Goal: Task Accomplishment & Management: Manage account settings

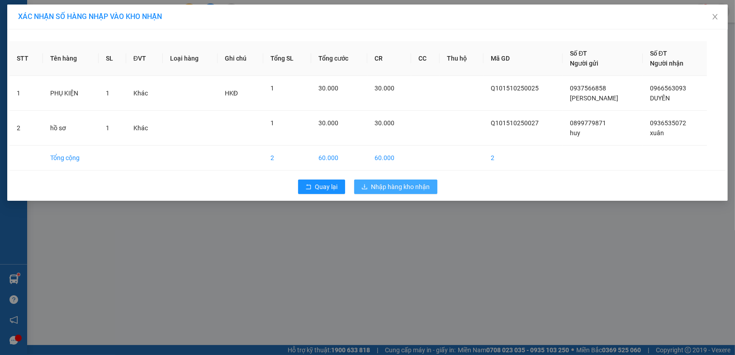
click at [400, 188] on span "Nhập hàng kho nhận" at bounding box center [400, 187] width 59 height 10
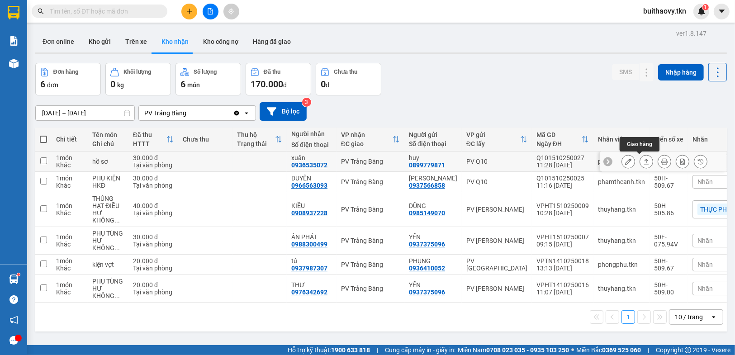
click at [643, 162] on icon at bounding box center [646, 161] width 6 height 6
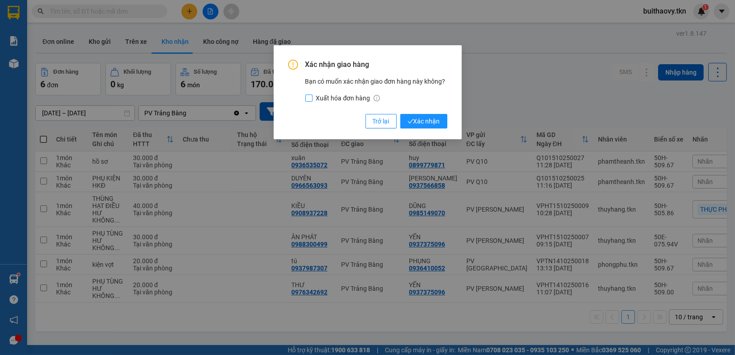
click at [308, 100] on input "Xuất hóa đơn hàng" at bounding box center [308, 98] width 7 height 7
checkbox input "true"
click at [427, 122] on span "Xác nhận" at bounding box center [423, 121] width 33 height 10
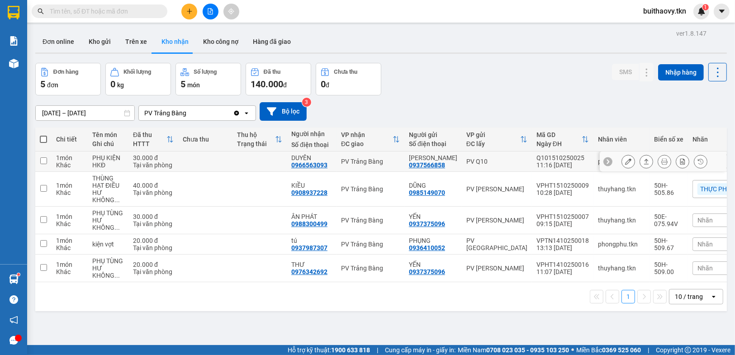
click at [41, 160] on input "checkbox" at bounding box center [43, 160] width 7 height 7
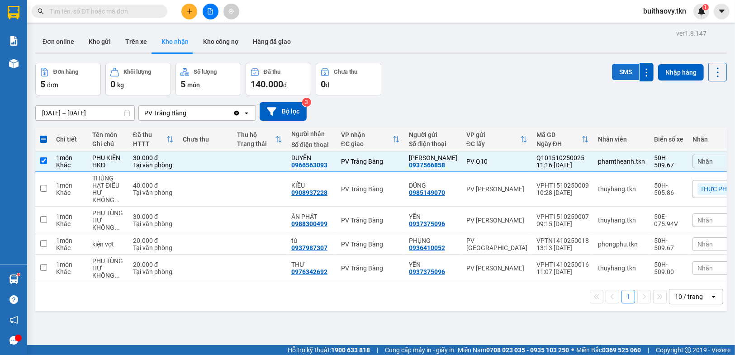
click at [616, 71] on button "SMS" at bounding box center [625, 72] width 27 height 16
click at [43, 159] on input "checkbox" at bounding box center [43, 160] width 7 height 7
checkbox input "false"
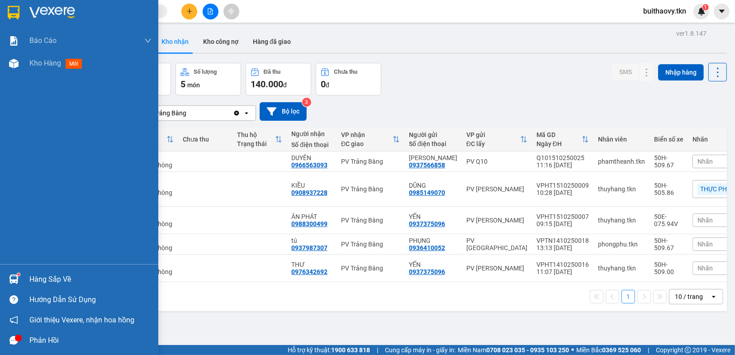
click at [18, 277] on img at bounding box center [13, 279] width 9 height 9
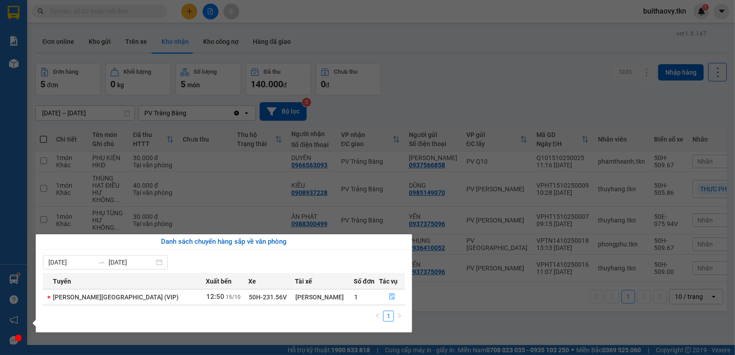
click at [452, 79] on section "Kết quả [PERSON_NAME] ( 0 ) Bộ lọc No Data buithaovy.tkn 1 [PERSON_NAME] [PERSO…" at bounding box center [367, 177] width 735 height 355
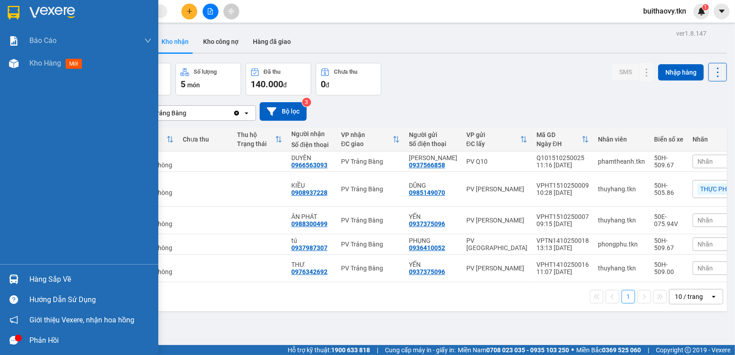
click at [37, 277] on div "Hàng sắp về" at bounding box center [90, 280] width 122 height 14
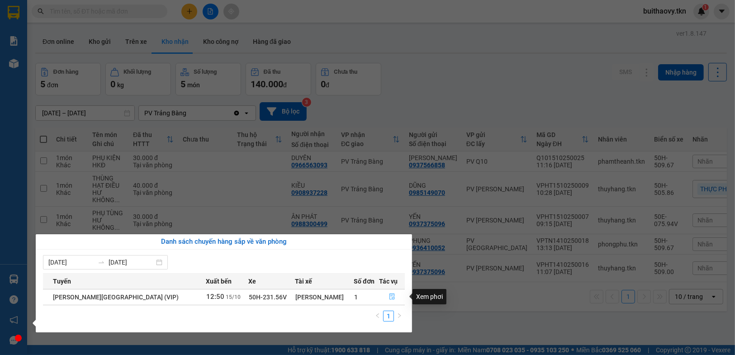
click at [389, 296] on icon "file-done" at bounding box center [391, 297] width 5 height 6
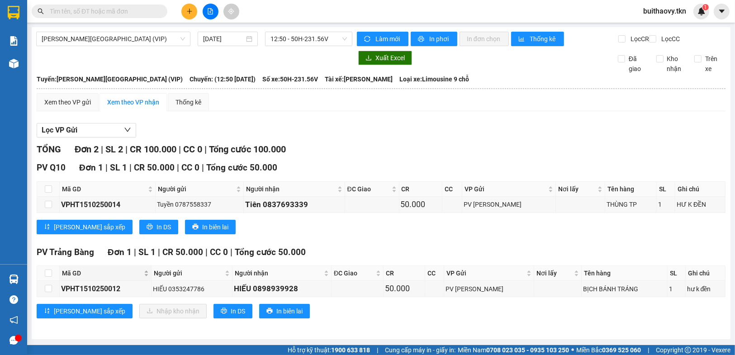
scroll to position [5, 0]
click at [188, 13] on icon "plus" at bounding box center [189, 11] width 6 height 6
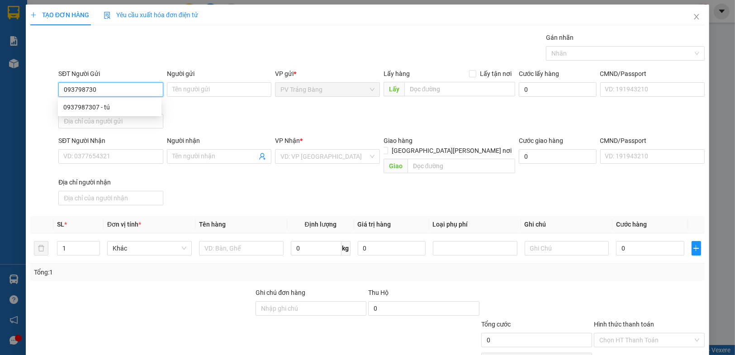
type input "0937987307"
click at [133, 106] on div "0937987307 - tú" at bounding box center [109, 107] width 93 height 10
type input "tú"
type input "0937987307"
type input "tú"
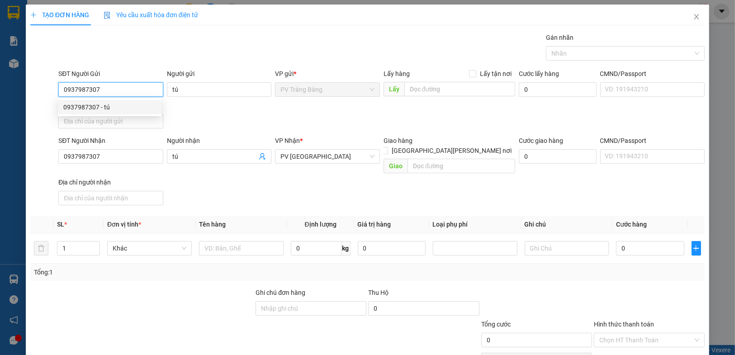
type input "20.000"
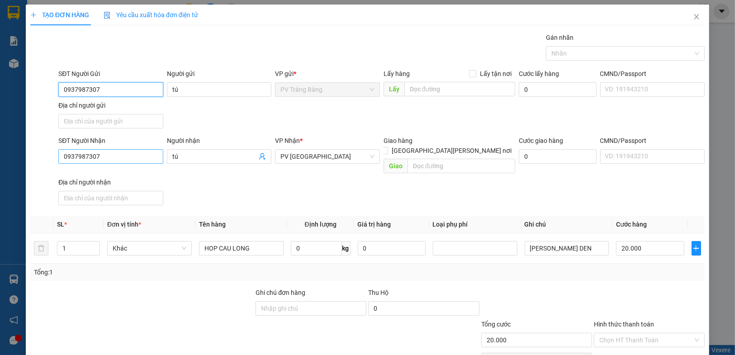
type input "0937987307"
click at [124, 159] on input "0937987307" at bounding box center [110, 156] width 104 height 14
type input "0"
type input "0939481482"
click at [214, 149] on span "tú" at bounding box center [219, 156] width 104 height 14
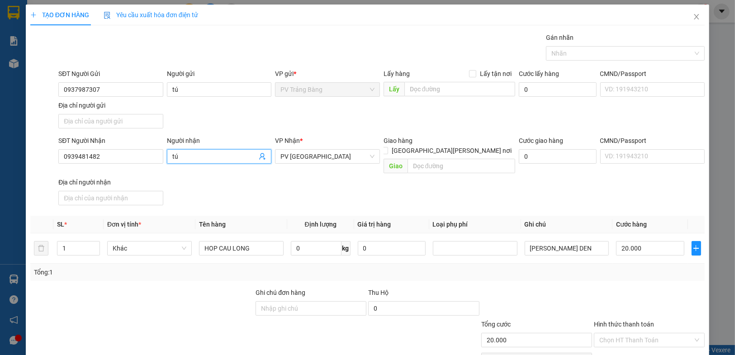
type input "t"
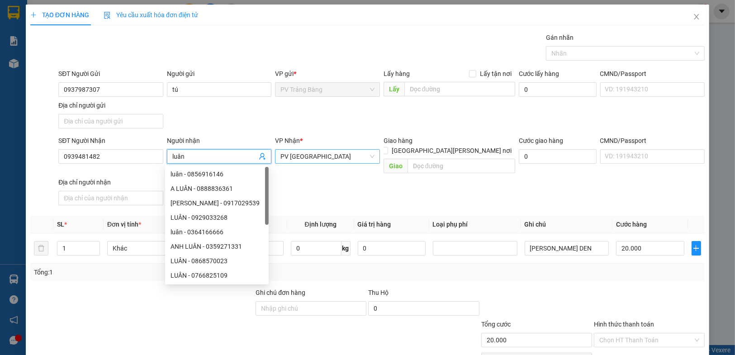
click at [330, 156] on span "PV [GEOGRAPHIC_DATA]" at bounding box center [327, 157] width 94 height 14
type input "luân"
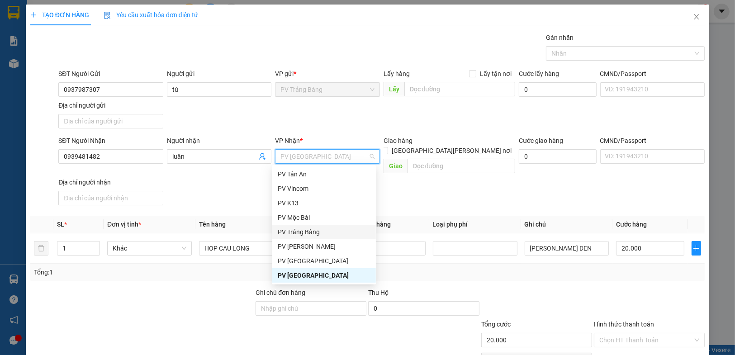
scroll to position [57, 0]
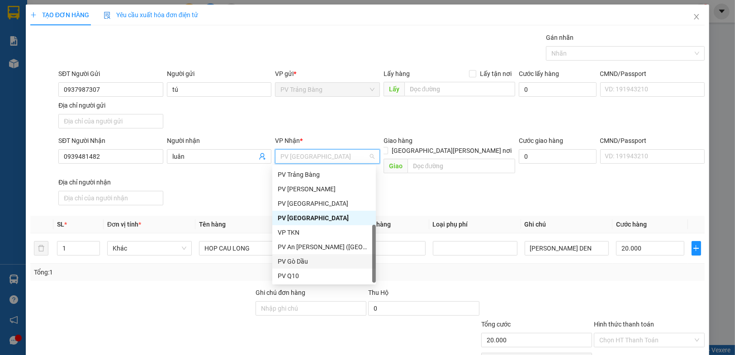
click at [322, 259] on div "PV Gò Dầu" at bounding box center [324, 261] width 93 height 10
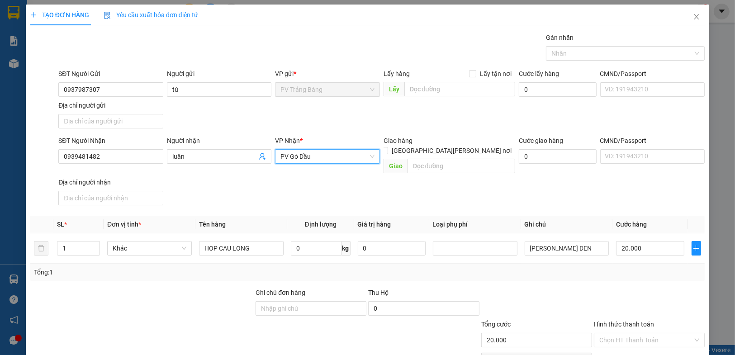
scroll to position [42, 0]
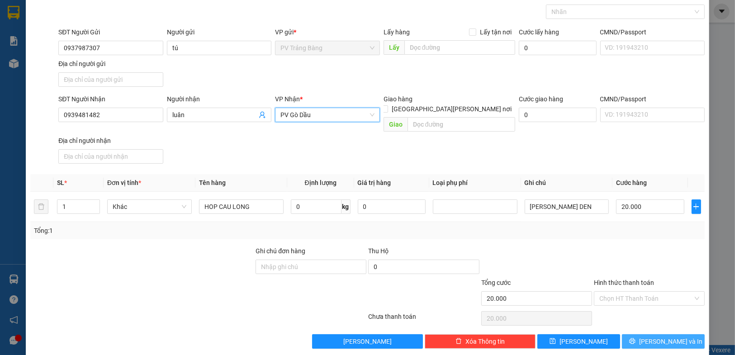
click at [650, 336] on span "[PERSON_NAME] và In" at bounding box center [670, 341] width 63 height 10
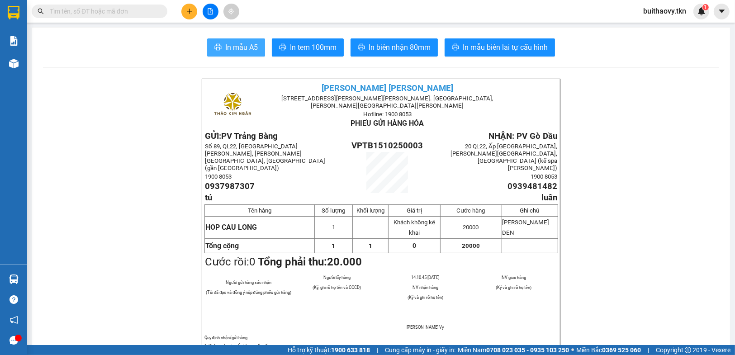
click at [233, 43] on span "In mẫu A5" at bounding box center [241, 47] width 33 height 11
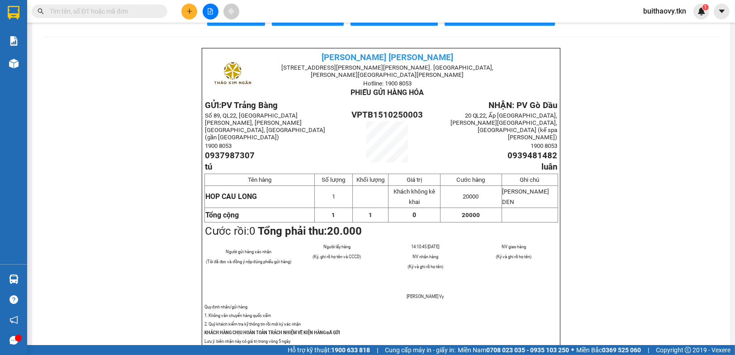
scroll to position [45, 0]
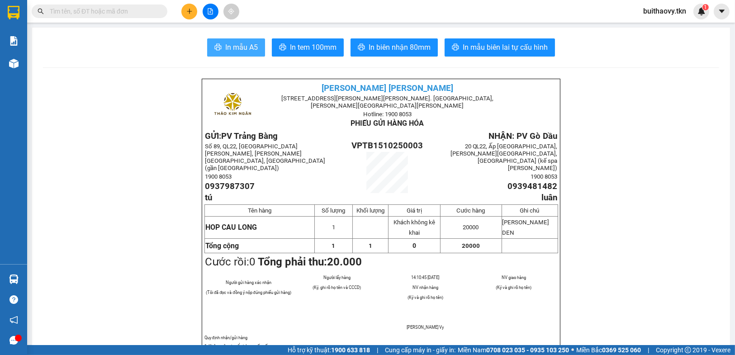
click at [238, 47] on span "In mẫu A5" at bounding box center [241, 47] width 33 height 11
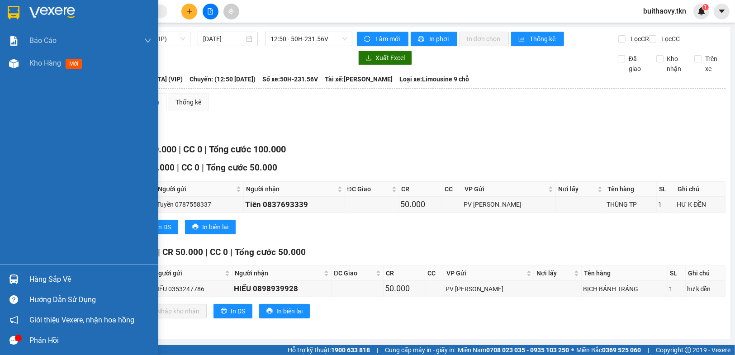
click at [23, 6] on div at bounding box center [79, 14] width 158 height 29
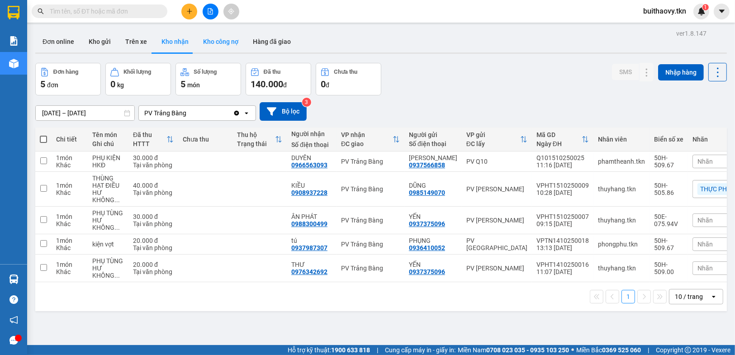
click at [225, 43] on button "Kho công nợ" at bounding box center [221, 42] width 50 height 22
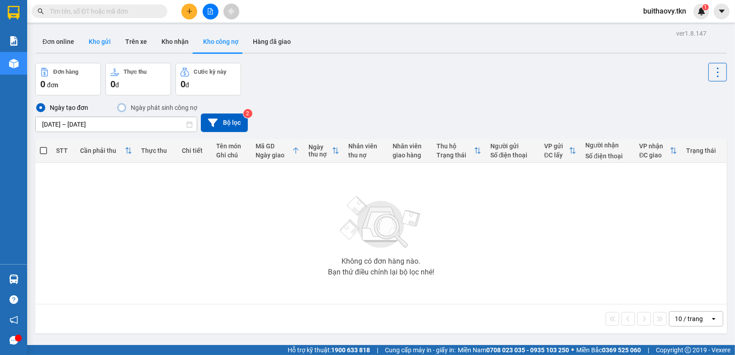
click at [102, 40] on button "Kho gửi" at bounding box center [99, 42] width 37 height 22
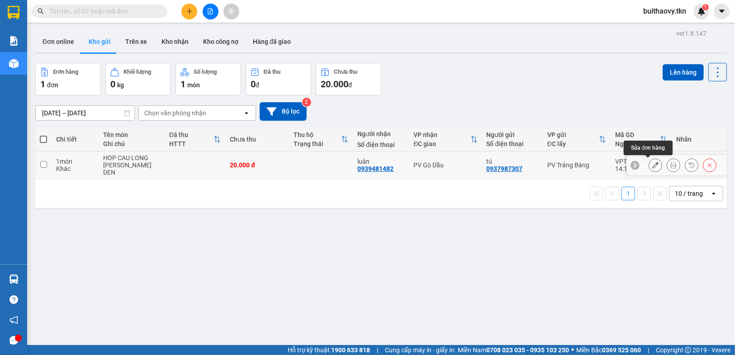
click at [652, 165] on icon at bounding box center [655, 165] width 6 height 6
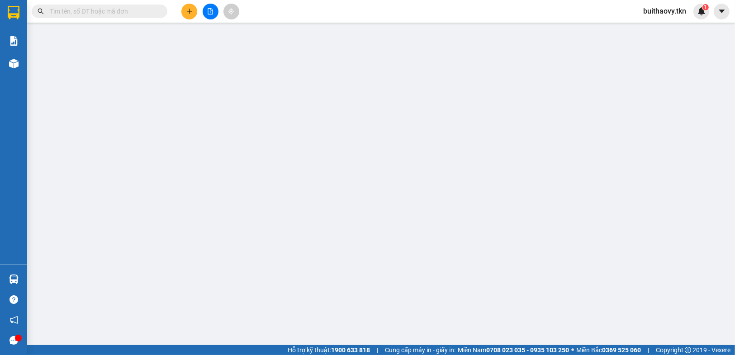
type input "0937987307"
type input "tú"
type input "0939481482"
type input "luân"
type input "20.000"
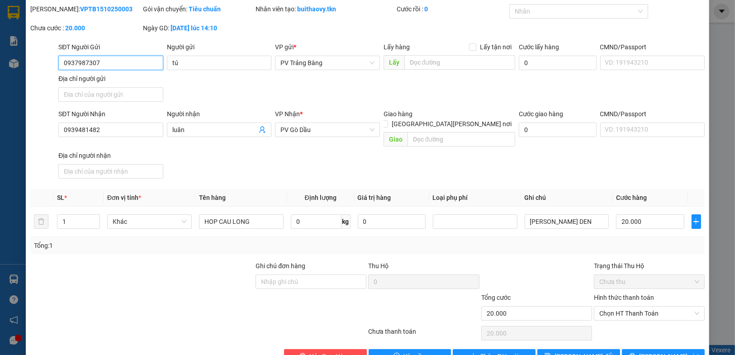
scroll to position [44, 0]
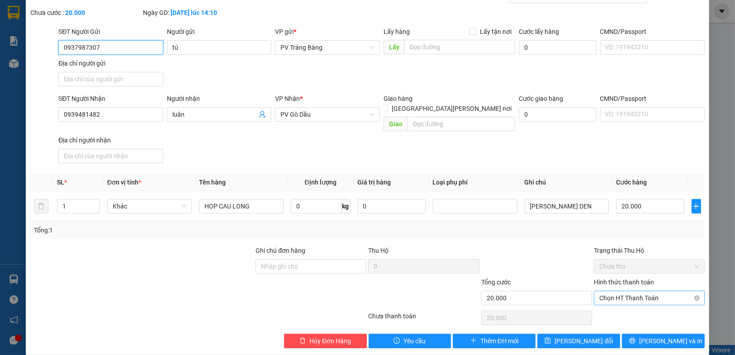
click at [650, 291] on span "Chọn HT Thanh Toán" at bounding box center [649, 298] width 100 height 14
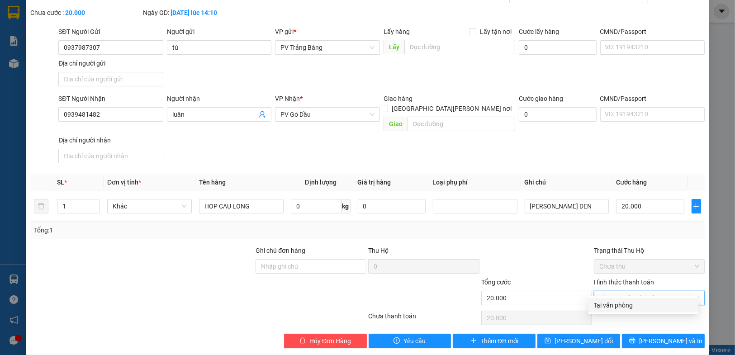
click at [644, 303] on div "Tại văn phòng" at bounding box center [643, 305] width 99 height 10
type input "0"
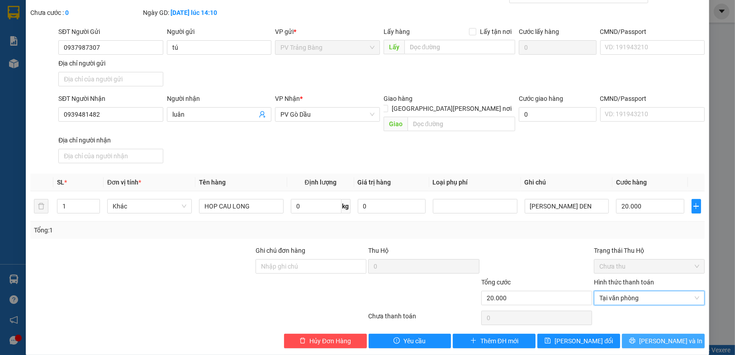
click at [664, 336] on span "[PERSON_NAME] và In" at bounding box center [670, 341] width 63 height 10
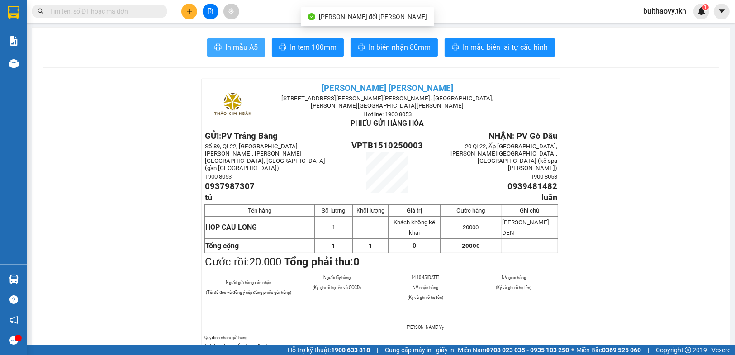
click at [237, 49] on span "In mẫu A5" at bounding box center [241, 47] width 33 height 11
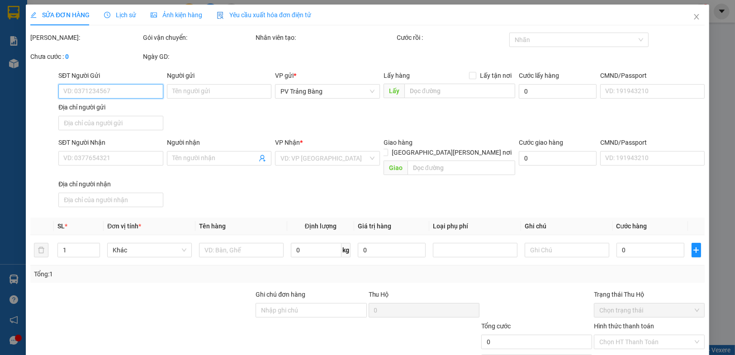
drag, startPoint x: 19, startPoint y: 5, endPoint x: 0, endPoint y: 29, distance: 31.2
click at [20, 5] on div "SỬA ĐƠN HÀNG Lịch sử [PERSON_NAME] hàng Yêu cầu xuất [PERSON_NAME] điện tử Tota…" at bounding box center [367, 177] width 735 height 355
type input "0937987307"
type input "tú"
type input "0939481482"
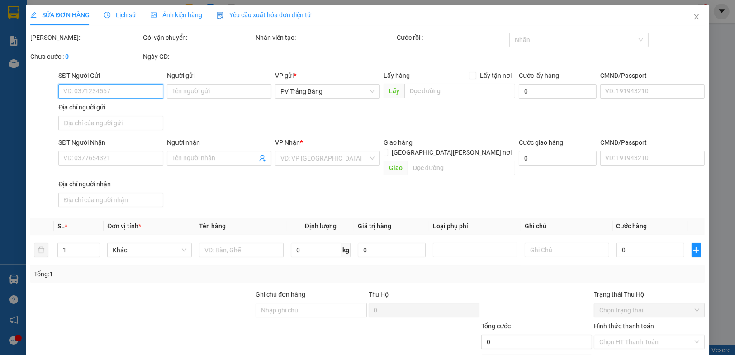
type input "luân"
type input "20.000"
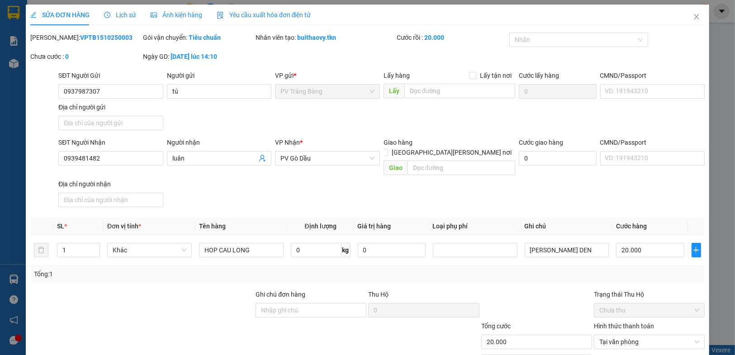
click at [12, 12] on div "SỬA ĐƠN HÀNG Lịch sử [PERSON_NAME] hàng Yêu cầu xuất [PERSON_NAME] điện tử Tota…" at bounding box center [367, 177] width 735 height 355
click at [693, 15] on icon "close" at bounding box center [696, 16] width 7 height 7
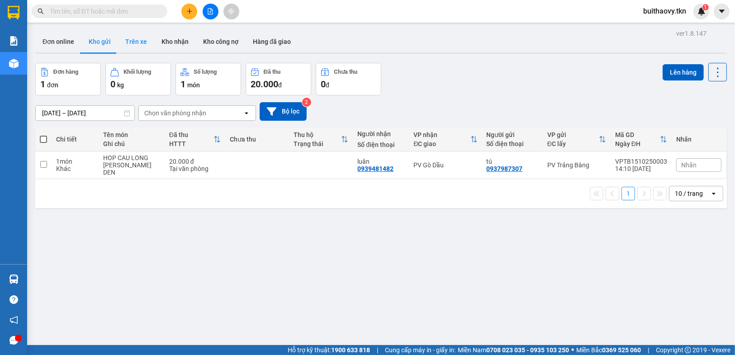
click at [141, 39] on button "Trên xe" at bounding box center [136, 42] width 36 height 22
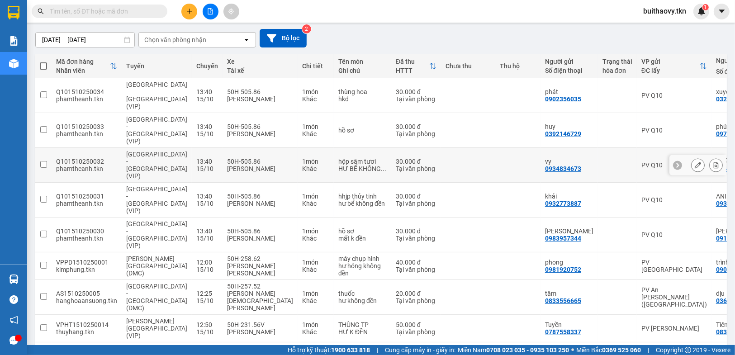
scroll to position [136, 0]
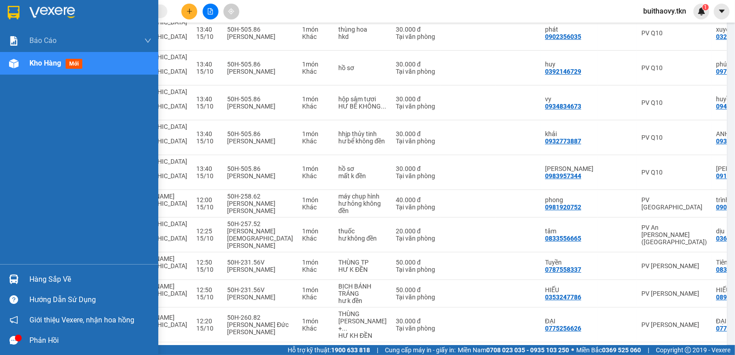
click at [14, 273] on div at bounding box center [14, 279] width 16 height 16
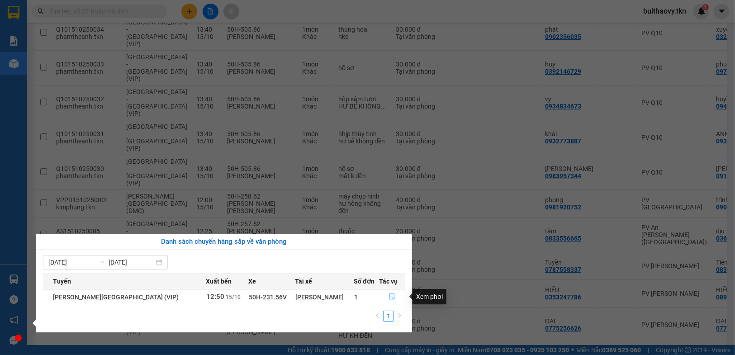
click at [389, 297] on icon "file-done" at bounding box center [391, 297] width 5 height 6
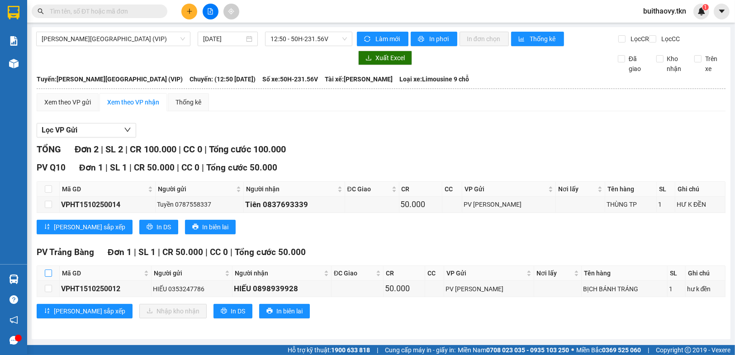
drag, startPoint x: 47, startPoint y: 279, endPoint x: 39, endPoint y: 284, distance: 9.5
click at [45, 277] on input "checkbox" at bounding box center [48, 273] width 7 height 7
checkbox input "true"
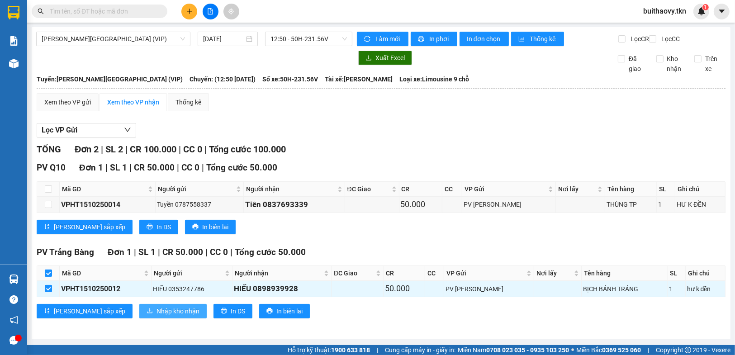
click at [156, 316] on span "Nhập kho nhận" at bounding box center [177, 311] width 43 height 10
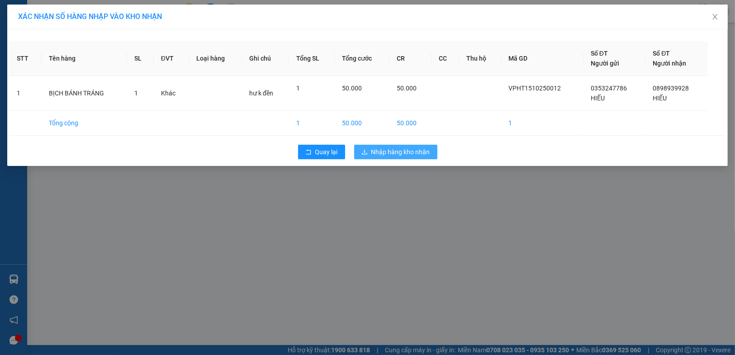
drag, startPoint x: 377, startPoint y: 149, endPoint x: 371, endPoint y: 150, distance: 6.5
click at [377, 148] on span "Nhập hàng kho nhận" at bounding box center [400, 152] width 59 height 10
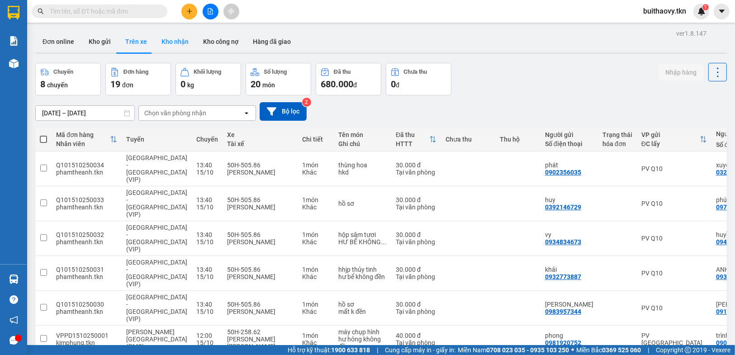
click at [178, 43] on button "Kho nhận" at bounding box center [175, 42] width 42 height 22
type input "[DATE] – [DATE]"
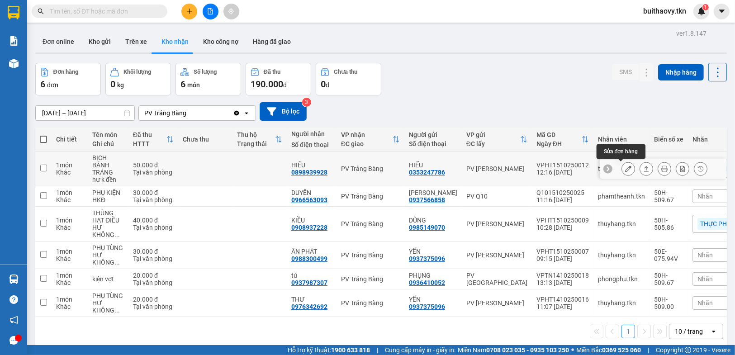
click at [625, 167] on icon at bounding box center [628, 169] width 6 height 6
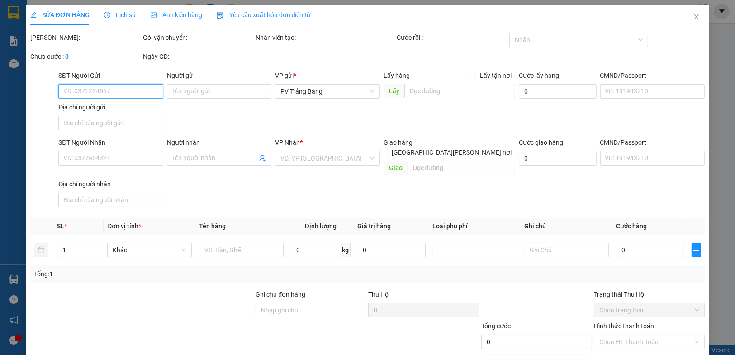
type input "0353247786"
type input "HIẾU"
type input "0898939928"
type input "HIẾU"
type input "50.000"
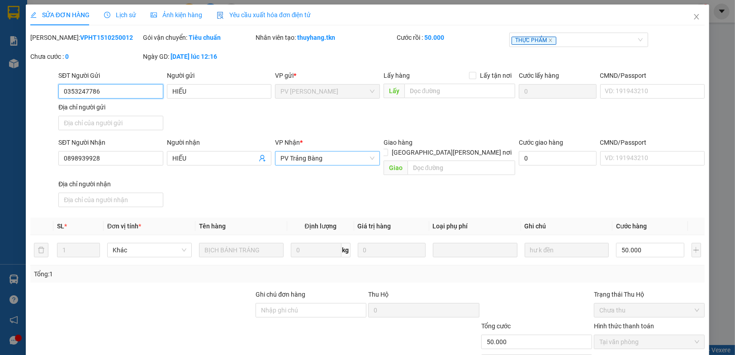
click at [324, 160] on span "PV Trảng Bàng" at bounding box center [327, 159] width 94 height 14
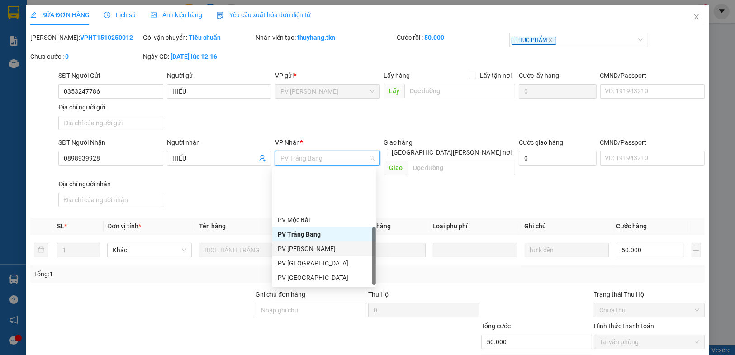
scroll to position [57, 0]
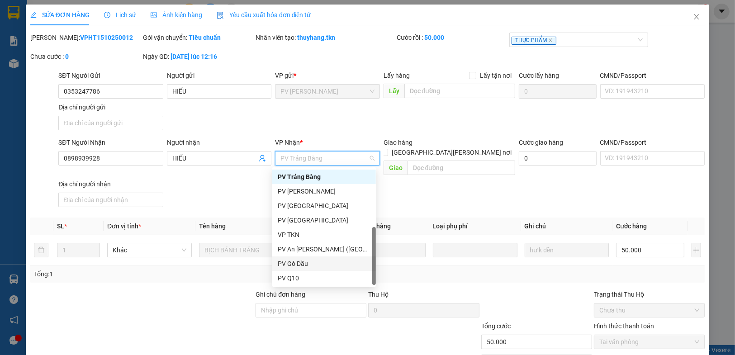
click at [338, 261] on div "PV Gò Dầu" at bounding box center [324, 264] width 93 height 10
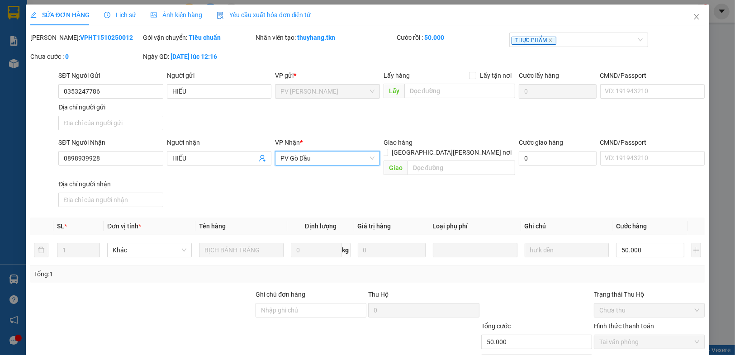
scroll to position [44, 0]
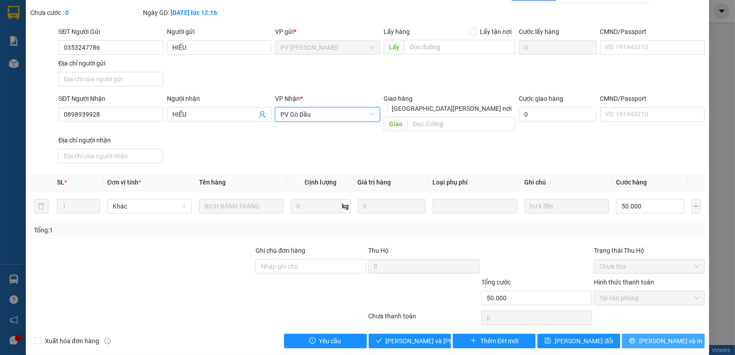
click at [648, 334] on button "[PERSON_NAME] và In" at bounding box center [663, 341] width 83 height 14
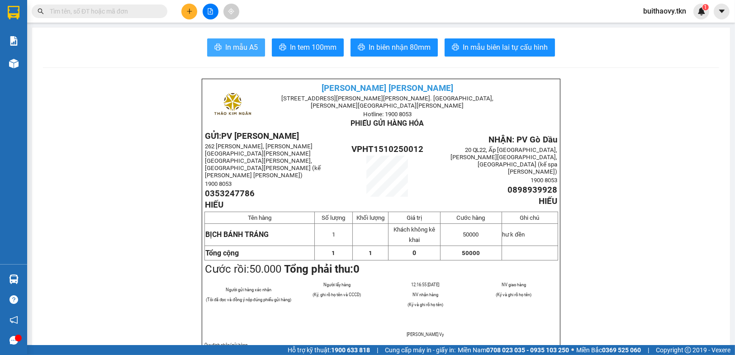
click at [218, 44] on button "In mẫu A5" at bounding box center [236, 47] width 58 height 18
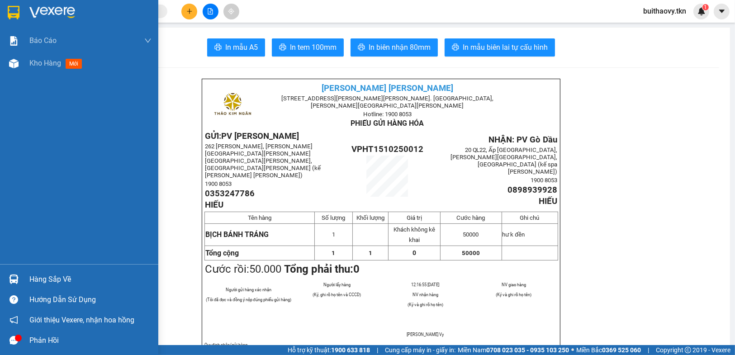
click at [9, 12] on img at bounding box center [14, 13] width 12 height 14
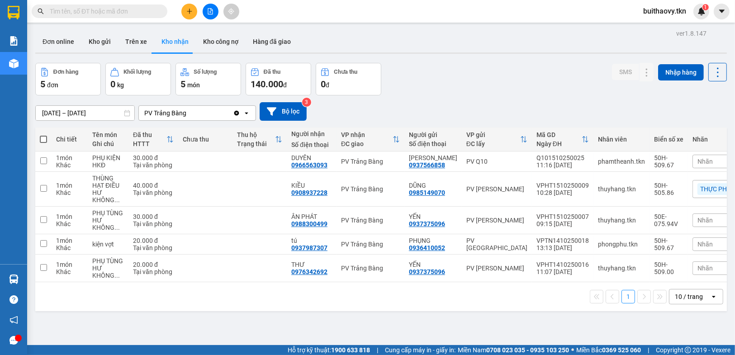
click at [281, 82] on span "140.000" at bounding box center [267, 84] width 33 height 11
click at [257, 70] on icon at bounding box center [254, 71] width 7 height 7
click at [256, 71] on icon at bounding box center [255, 72] width 9 height 9
click at [214, 76] on button "Số lượng 5 món" at bounding box center [208, 79] width 66 height 33
click at [197, 81] on span "món" at bounding box center [193, 84] width 13 height 7
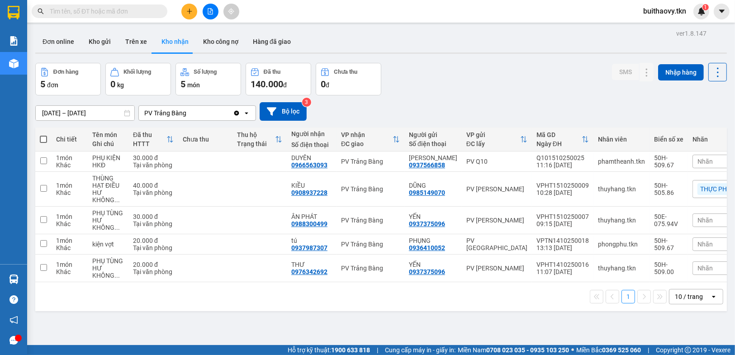
click at [58, 81] on div "5 đơn" at bounding box center [68, 84] width 56 height 13
drag, startPoint x: 352, startPoint y: 70, endPoint x: 214, endPoint y: 85, distance: 138.7
click at [352, 70] on div "Chưa thu" at bounding box center [346, 72] width 24 height 6
click at [63, 69] on div "Đơn hàng" at bounding box center [65, 72] width 25 height 6
click at [132, 35] on button "Trên xe" at bounding box center [136, 42] width 36 height 22
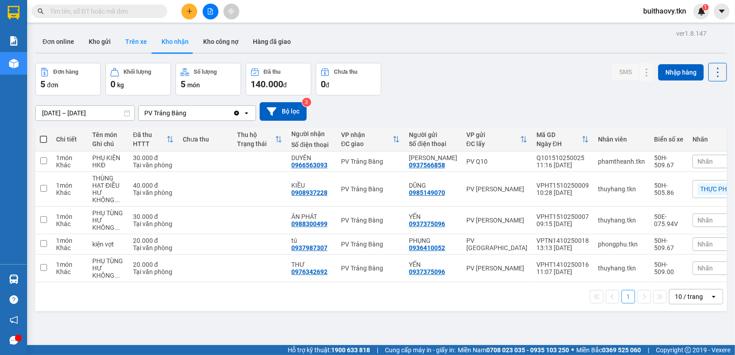
type input "[DATE] – [DATE]"
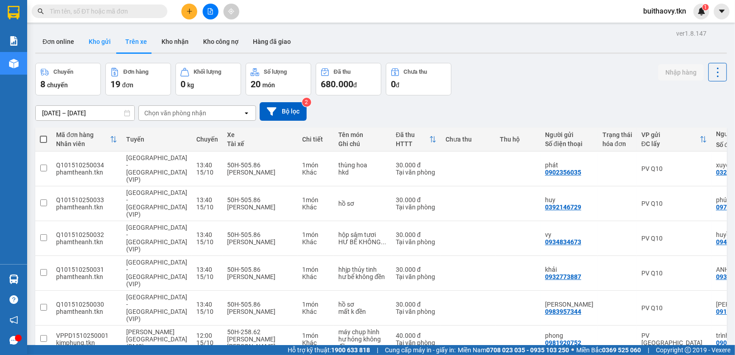
click at [97, 36] on button "Kho gửi" at bounding box center [99, 42] width 37 height 22
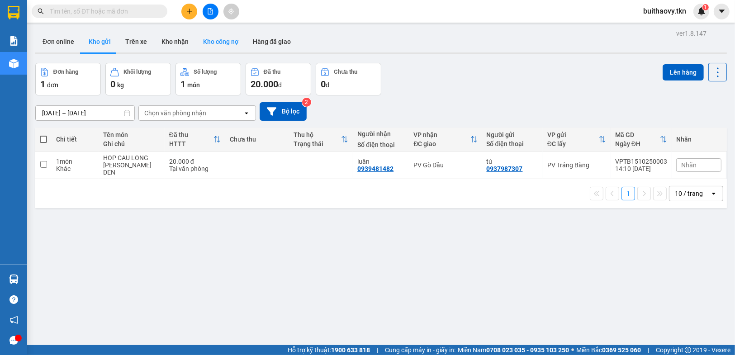
click at [229, 38] on button "Kho công nợ" at bounding box center [221, 42] width 50 height 22
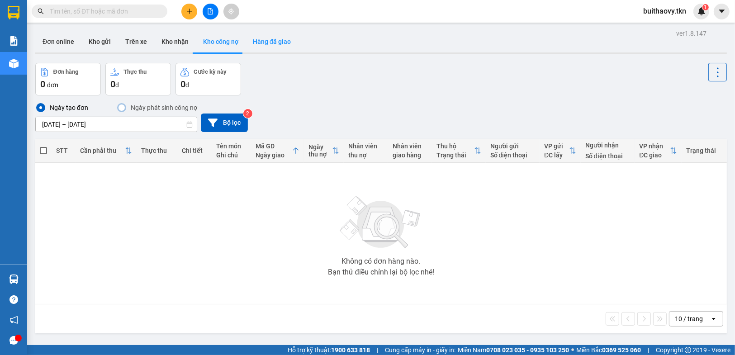
click at [266, 35] on button "Hàng đã giao" at bounding box center [272, 42] width 52 height 22
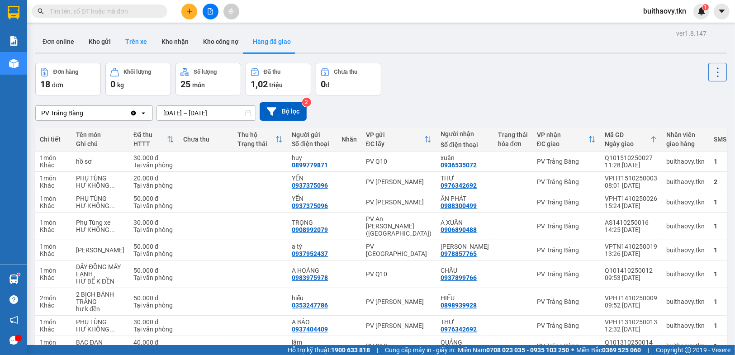
click at [138, 37] on button "Trên xe" at bounding box center [136, 42] width 36 height 22
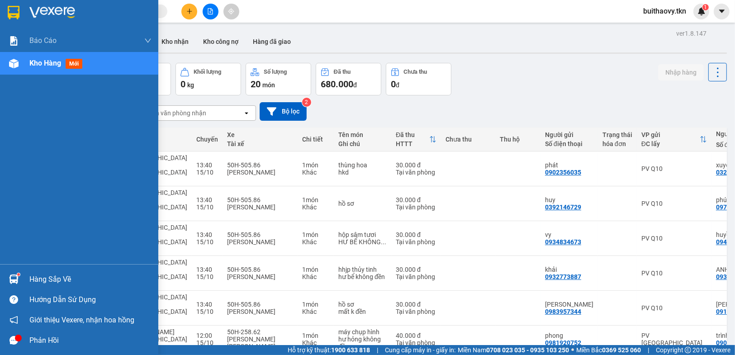
click at [12, 279] on img at bounding box center [13, 279] width 9 height 9
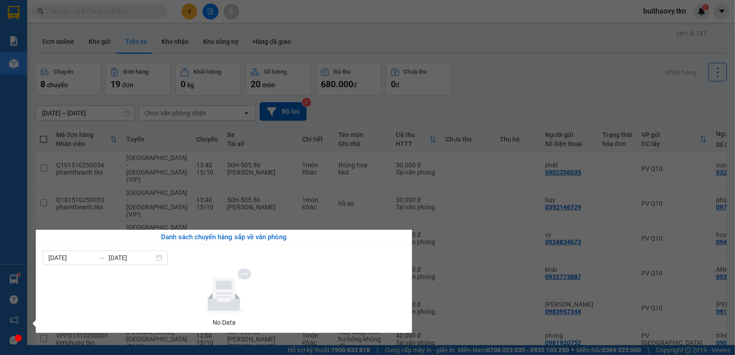
click at [243, 288] on icon at bounding box center [223, 291] width 83 height 45
click at [580, 84] on section "Kết quả [PERSON_NAME] ( 0 ) Bộ lọc No Data buithaovy.tkn 1 [PERSON_NAME] [PERSO…" at bounding box center [367, 177] width 735 height 355
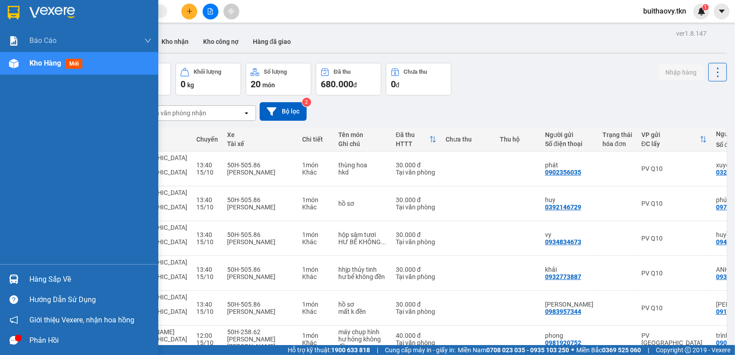
click at [42, 272] on div "Hàng sắp về" at bounding box center [79, 279] width 158 height 20
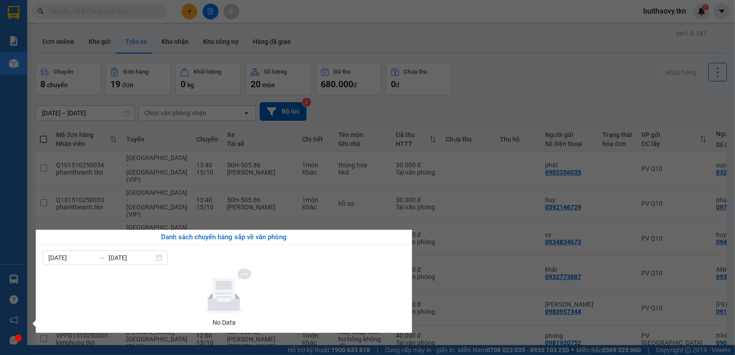
click at [489, 94] on section "Kết quả [PERSON_NAME] ( 0 ) Bộ lọc No Data buithaovy.tkn 1 [PERSON_NAME] [PERSO…" at bounding box center [367, 177] width 735 height 355
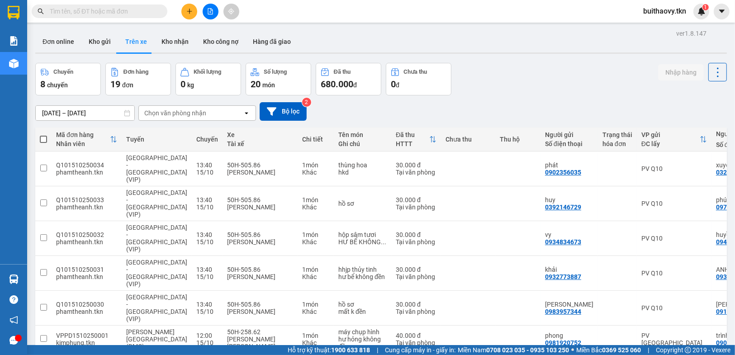
click at [70, 10] on input "text" at bounding box center [103, 11] width 107 height 10
click at [506, 86] on div "Chuyến 8 chuyến Đơn hàng 19 đơn [PERSON_NAME] 0 kg Số [PERSON_NAME] 20 món Đã t…" at bounding box center [381, 79] width 692 height 33
click at [473, 101] on div "[DATE] – [DATE] Press the down arrow key to interact with the calendar and sele…" at bounding box center [381, 111] width 692 height 32
click at [549, 94] on div "Chuyến 8 chuyến Đơn hàng 19 đơn [PERSON_NAME] 0 kg Số [PERSON_NAME] 20 món Đã t…" at bounding box center [381, 79] width 692 height 33
click at [70, 9] on input "text" at bounding box center [103, 11] width 107 height 10
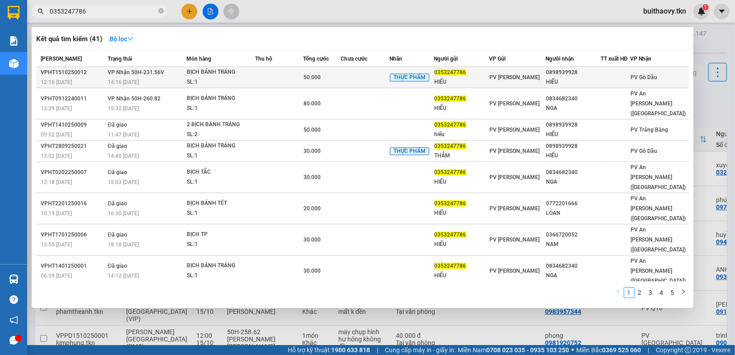
type input "0353247786"
click at [131, 77] on div "14:16 [DATE]" at bounding box center [147, 82] width 78 height 10
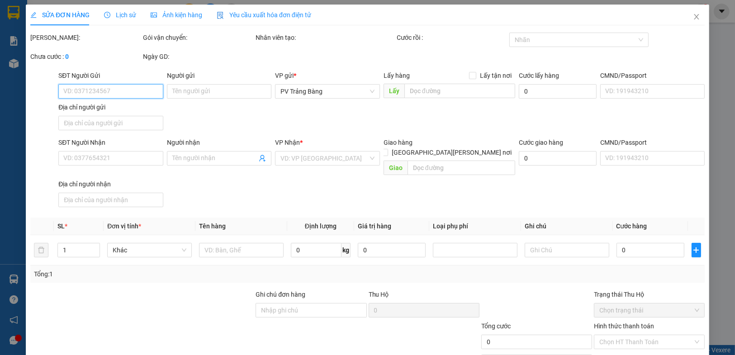
type input "0353247786"
type input "HIẾU"
type input "0898939928"
type input "HIẾU"
type input "50.000"
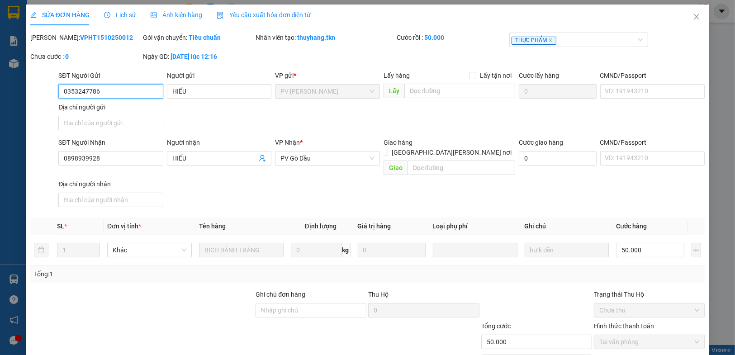
click at [326, 90] on span "PV [PERSON_NAME]" at bounding box center [327, 92] width 94 height 14
click at [327, 95] on span "PV [PERSON_NAME]" at bounding box center [327, 92] width 94 height 14
click at [693, 19] on icon "close" at bounding box center [696, 16] width 7 height 7
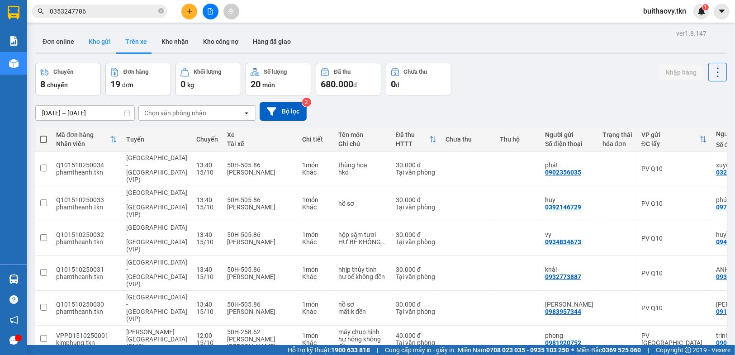
click at [108, 37] on button "Kho gửi" at bounding box center [99, 42] width 37 height 22
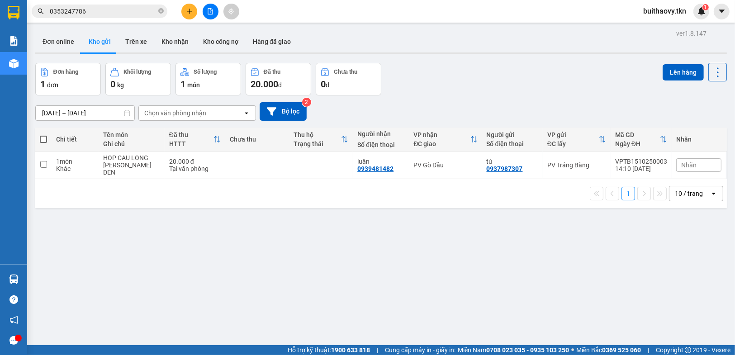
click at [44, 140] on span at bounding box center [43, 139] width 7 height 7
click at [43, 135] on input "checkbox" at bounding box center [43, 135] width 0 height 0
checkbox input "true"
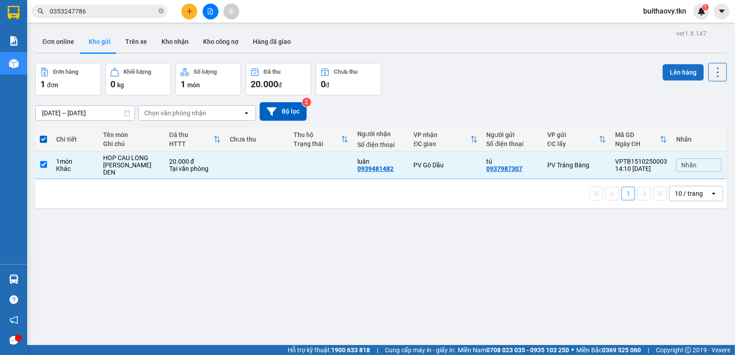
click at [669, 71] on button "Lên hàng" at bounding box center [683, 72] width 41 height 16
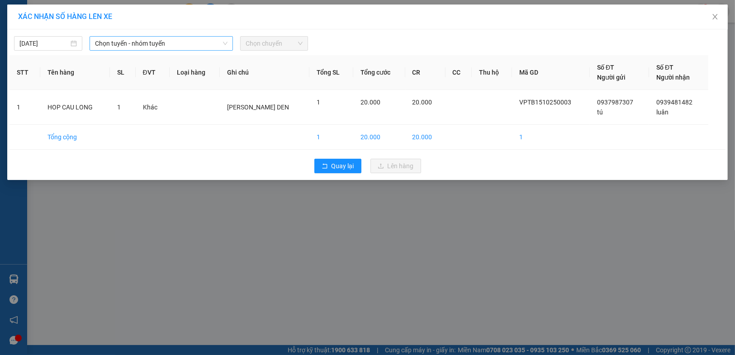
click at [220, 47] on span "Chọn tuyến - nhóm tuyến" at bounding box center [161, 44] width 133 height 14
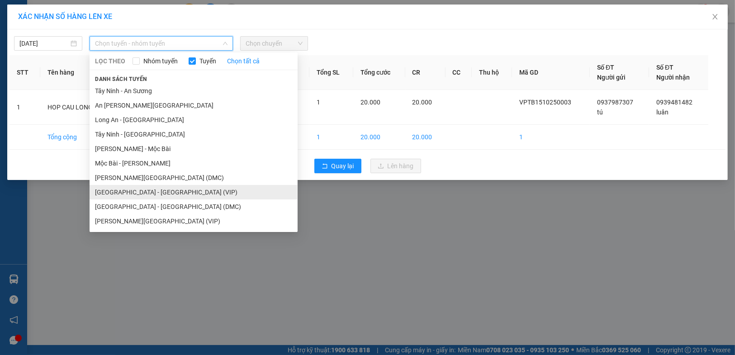
click at [206, 189] on li "[GEOGRAPHIC_DATA] - [GEOGRAPHIC_DATA] (VIP)" at bounding box center [194, 192] width 208 height 14
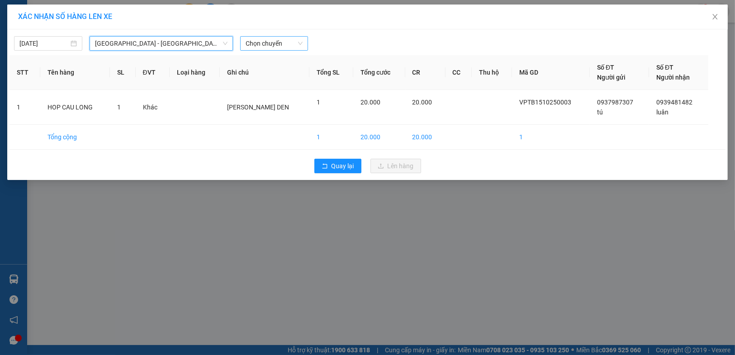
click at [281, 47] on span "Chọn chuyến" at bounding box center [274, 44] width 57 height 14
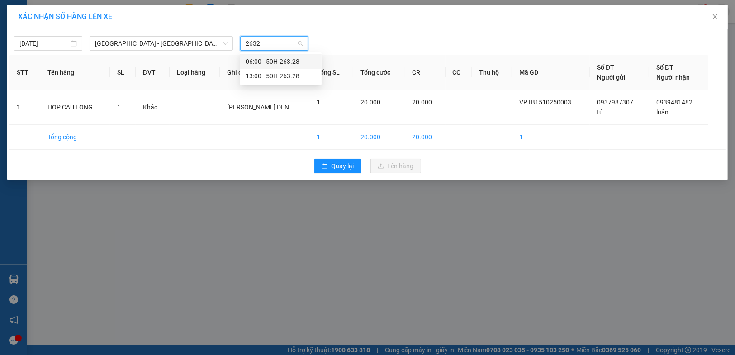
type input "26328"
click at [281, 76] on div "13:00 - 50H-263.28" at bounding box center [281, 76] width 71 height 10
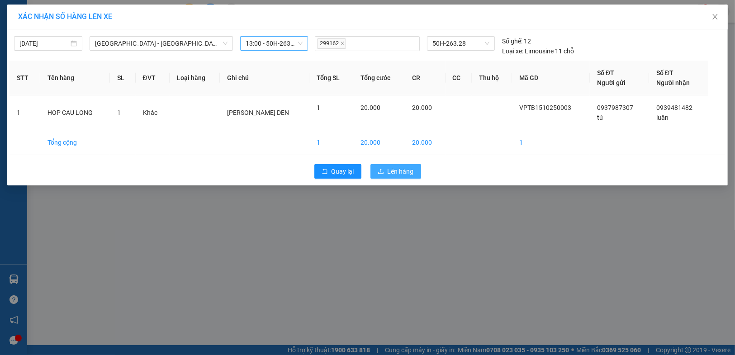
click at [400, 173] on span "Lên hàng" at bounding box center [401, 171] width 26 height 10
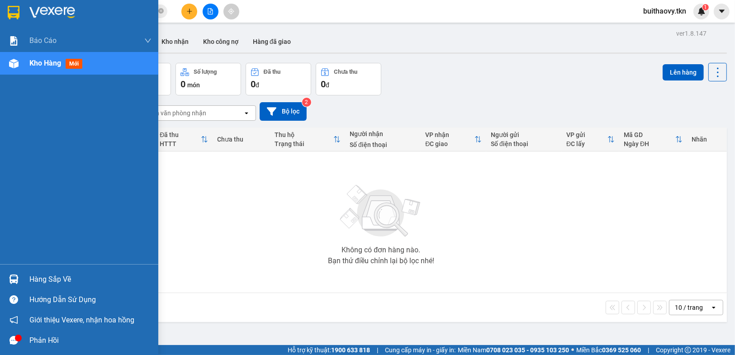
click at [69, 279] on div "Hàng sắp về" at bounding box center [90, 280] width 122 height 14
click at [16, 280] on img at bounding box center [13, 279] width 9 height 9
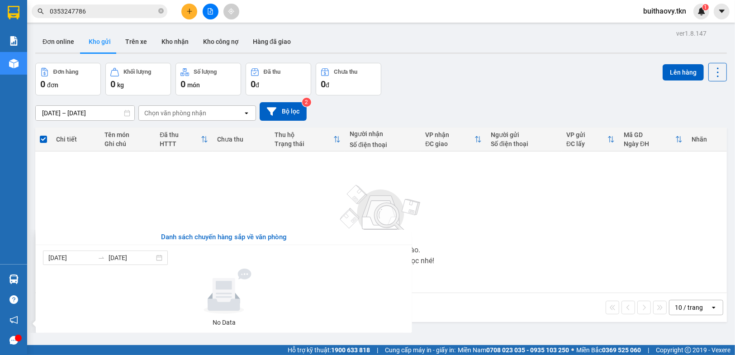
click at [488, 191] on section "Kết quả [PERSON_NAME] ( 41 ) Bộ lọc Mã ĐH Trạng thái Món hàng Thu hộ Tổng [PERS…" at bounding box center [367, 177] width 735 height 355
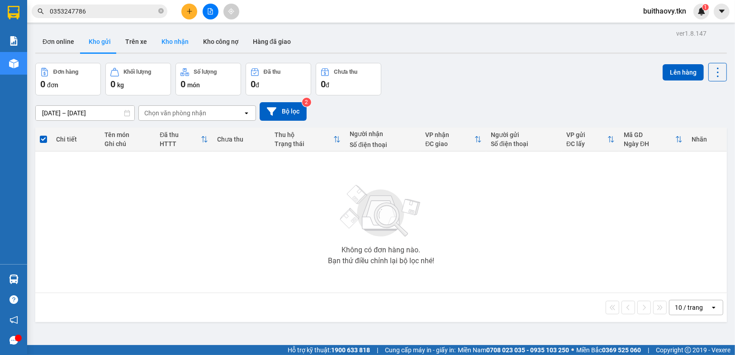
click at [177, 46] on button "Kho nhận" at bounding box center [175, 42] width 42 height 22
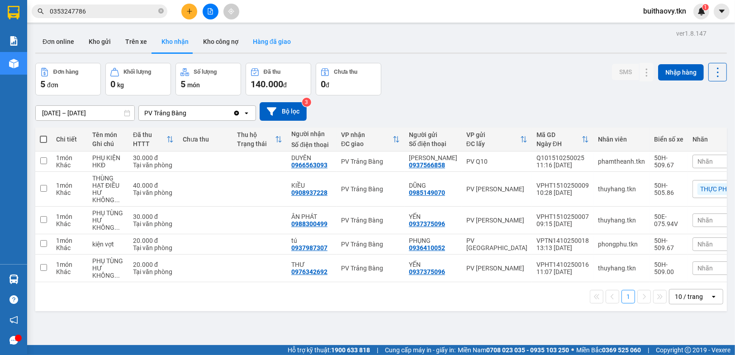
click at [273, 42] on button "Hàng đã giao" at bounding box center [272, 42] width 52 height 22
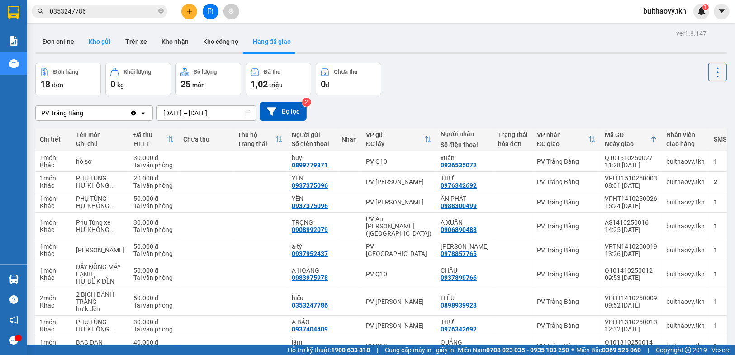
click at [101, 43] on button "Kho gửi" at bounding box center [99, 42] width 37 height 22
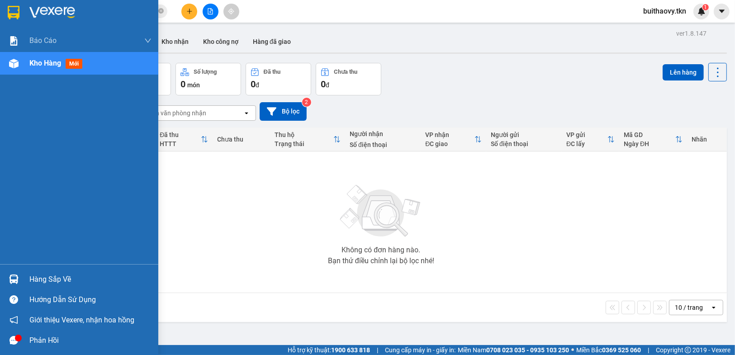
drag, startPoint x: 15, startPoint y: 279, endPoint x: 30, endPoint y: 279, distance: 15.0
click at [15, 279] on img at bounding box center [13, 279] width 9 height 9
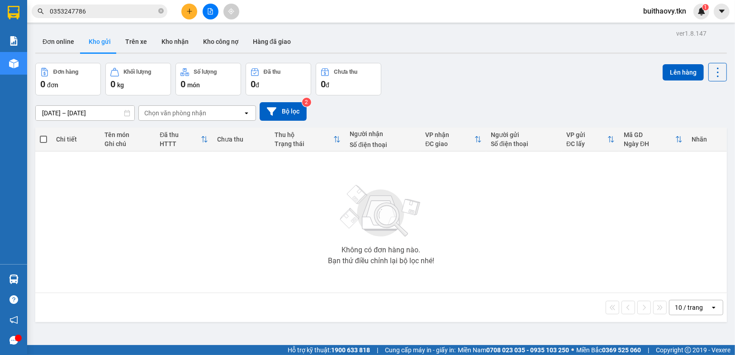
drag, startPoint x: 510, startPoint y: 237, endPoint x: 468, endPoint y: 235, distance: 42.1
click at [509, 237] on section "Kết quả [PERSON_NAME] ( 41 ) Bộ lọc Mã ĐH Trạng thái Món hàng Thu hộ Tổng [PERS…" at bounding box center [367, 177] width 735 height 355
click at [190, 13] on icon "plus" at bounding box center [189, 11] width 6 height 6
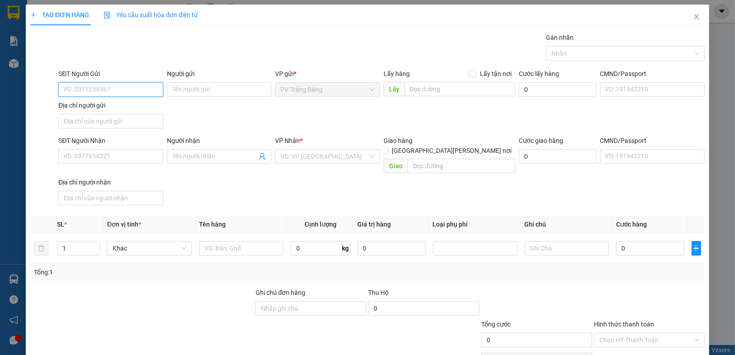
click at [118, 91] on input "SĐT Người Gửi" at bounding box center [110, 89] width 104 height 14
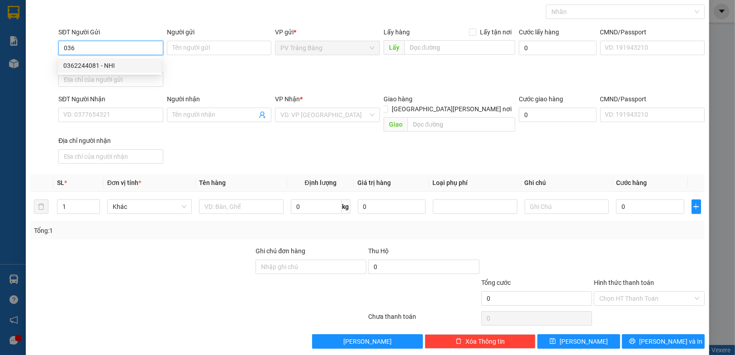
click at [93, 49] on input "036" at bounding box center [110, 48] width 104 height 14
click at [91, 48] on input "036" at bounding box center [110, 48] width 104 height 14
type input "0"
click at [168, 246] on div at bounding box center [141, 262] width 225 height 32
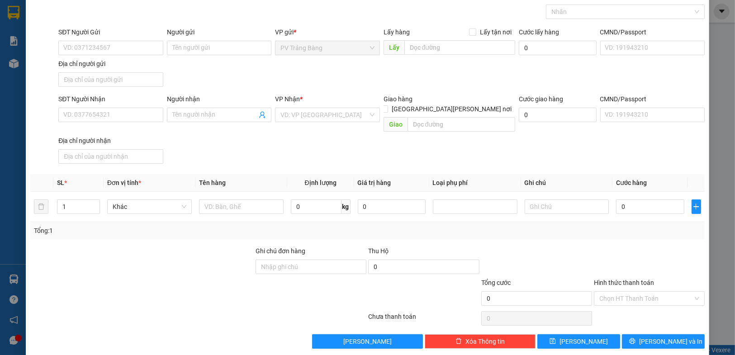
click at [23, 105] on div "TẠO ĐƠN HÀNG Yêu cầu xuất [PERSON_NAME] điện tử Transit Pickup Surcharge Ids Tr…" at bounding box center [367, 177] width 735 height 355
click at [12, 13] on div "TẠO ĐƠN HÀNG Yêu cầu xuất [PERSON_NAME] điện tử Transit Pickup Surcharge Ids Tr…" at bounding box center [367, 177] width 735 height 355
click at [19, 17] on div "TẠO ĐƠN HÀNG Yêu cầu xuất [PERSON_NAME] điện tử Transit Pickup Surcharge Ids Tr…" at bounding box center [367, 177] width 735 height 355
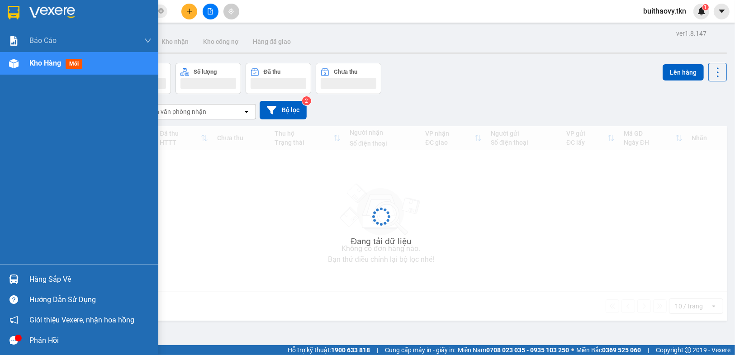
click at [30, 279] on div "Hàng sắp về" at bounding box center [90, 280] width 122 height 14
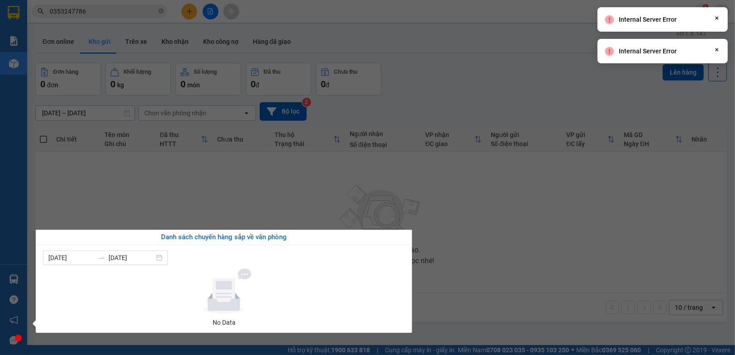
click at [545, 261] on section "Kết quả [PERSON_NAME] ( 41 ) Bộ lọc Mã ĐH Trạng thái Món hàng Thu hộ Tổng [PERS…" at bounding box center [367, 177] width 735 height 355
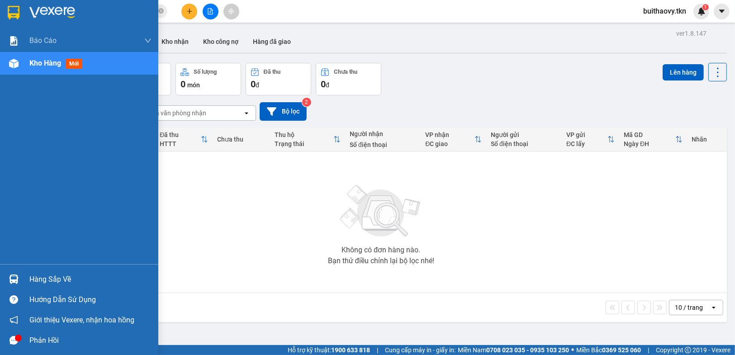
click at [24, 281] on div "Hàng sắp về" at bounding box center [79, 279] width 158 height 20
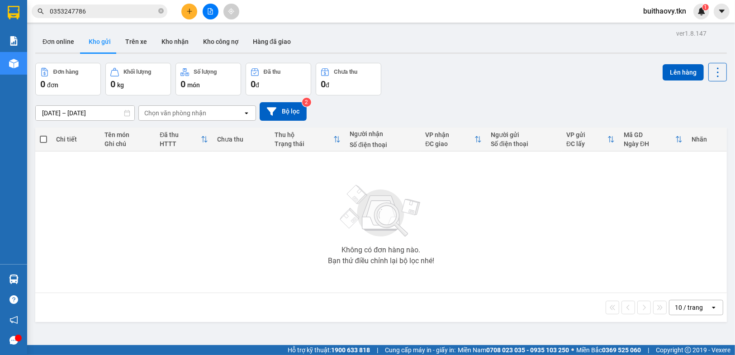
drag, startPoint x: 508, startPoint y: 249, endPoint x: 506, endPoint y: 244, distance: 5.3
click at [508, 249] on section "Kết quả [PERSON_NAME] ( 41 ) Bộ lọc Mã ĐH Trạng thái Món hàng Thu hộ Tổng [PERS…" at bounding box center [367, 177] width 735 height 355
click at [136, 47] on button "Trên xe" at bounding box center [136, 42] width 36 height 22
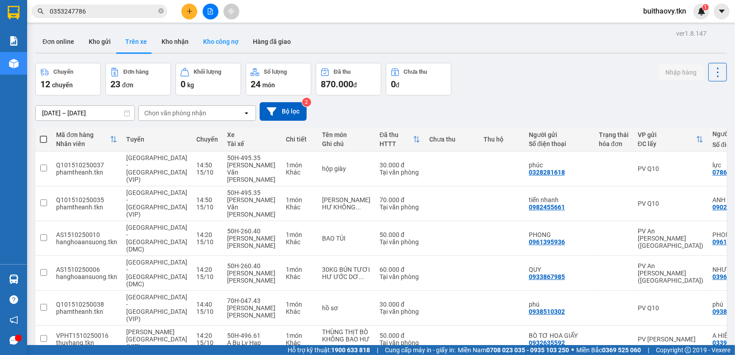
click at [225, 45] on button "Kho công nợ" at bounding box center [221, 42] width 50 height 22
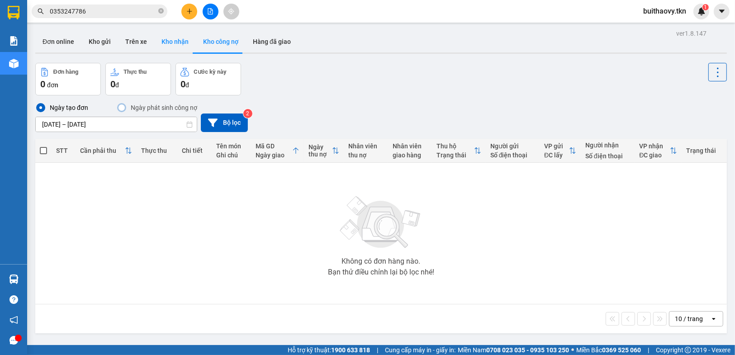
click at [175, 48] on button "Kho nhận" at bounding box center [175, 42] width 42 height 22
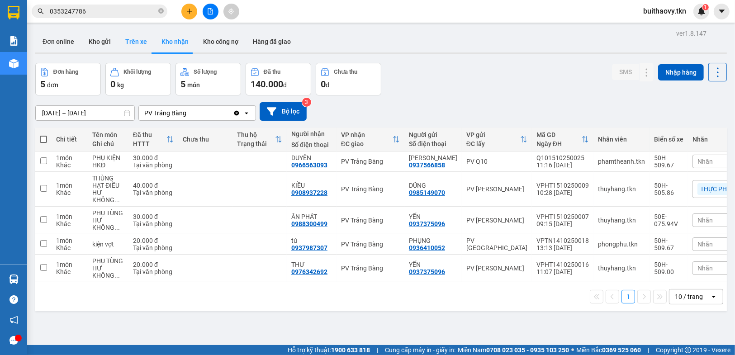
click at [136, 42] on button "Trên xe" at bounding box center [136, 42] width 36 height 22
type input "[DATE] – [DATE]"
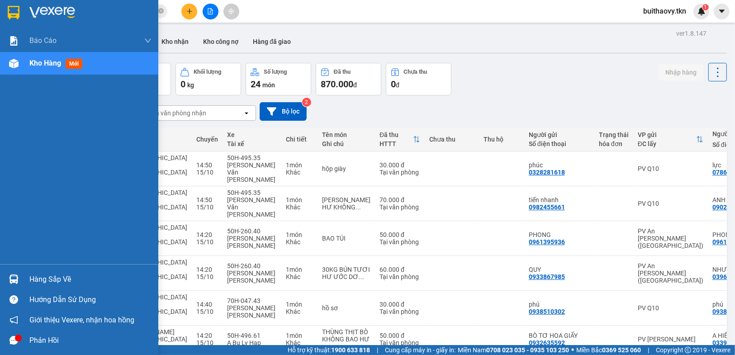
click at [121, 286] on div "Hàng sắp về" at bounding box center [90, 280] width 122 height 14
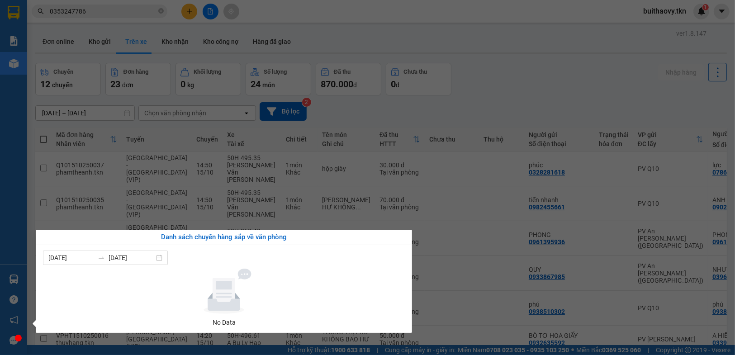
click at [532, 82] on section "Kết quả [PERSON_NAME] ( 41 ) Bộ lọc Mã ĐH Trạng thái Món hàng Thu hộ Tổng [PERS…" at bounding box center [367, 177] width 735 height 355
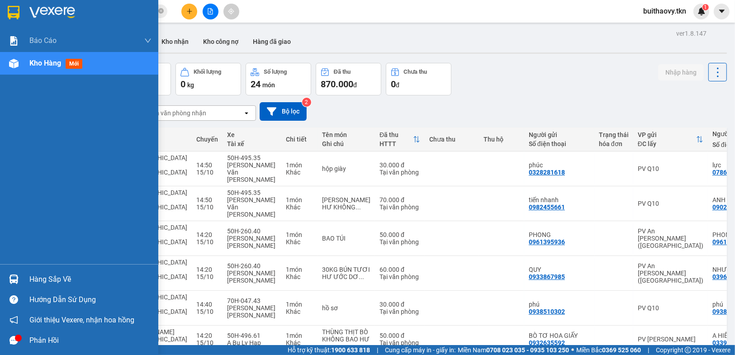
click at [51, 283] on div "Hàng sắp về" at bounding box center [90, 280] width 122 height 14
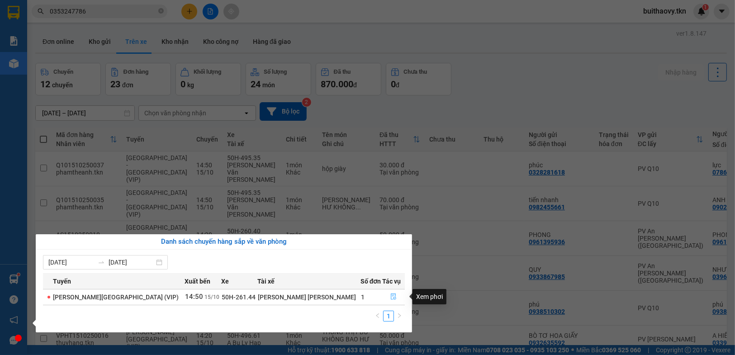
click at [390, 294] on icon "file-done" at bounding box center [393, 297] width 6 height 6
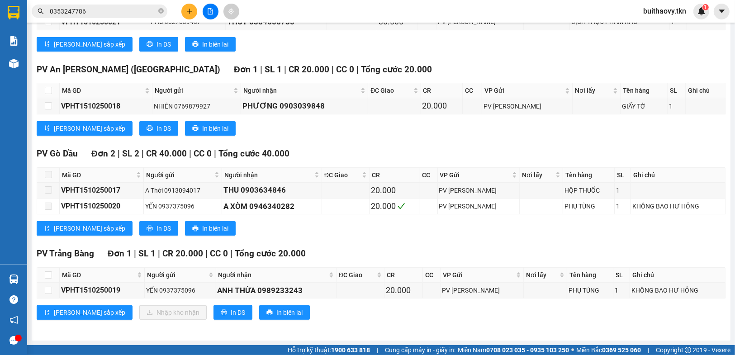
scroll to position [53, 0]
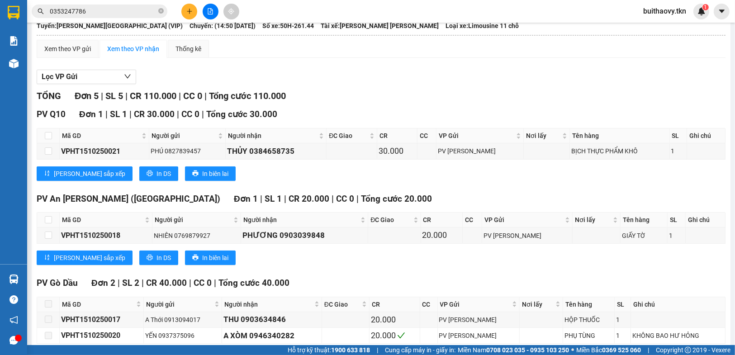
click at [512, 71] on div "Xem theo VP gửi Xem theo [PERSON_NAME] Thống kê Lọc VP Gửi [PERSON_NAME] 5 | S…" at bounding box center [381, 250] width 689 height 421
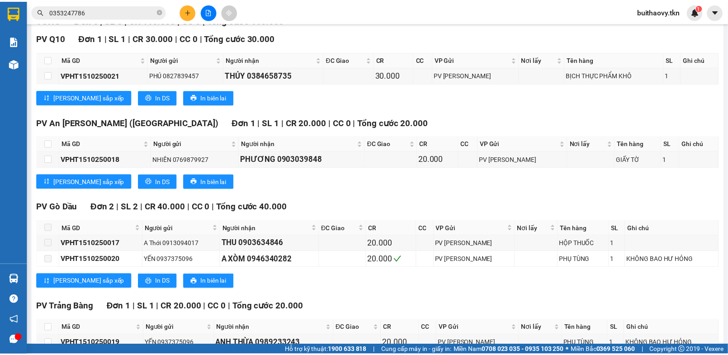
scroll to position [189, 0]
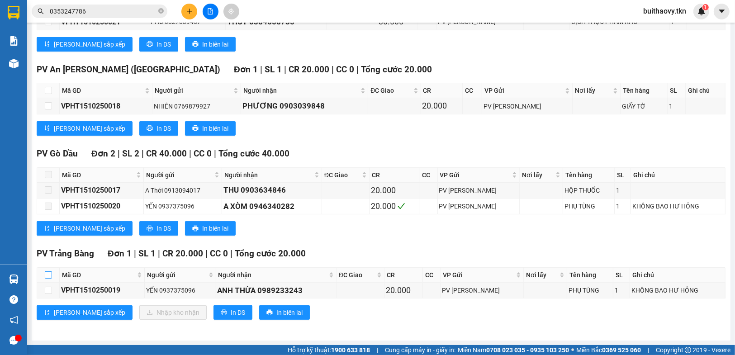
click at [48, 271] on label at bounding box center [48, 275] width 7 height 10
click at [48, 271] on input "checkbox" at bounding box center [48, 274] width 7 height 7
checkbox input "true"
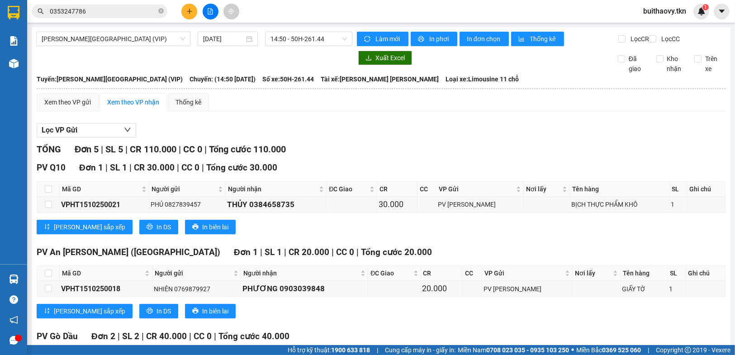
scroll to position [181, 0]
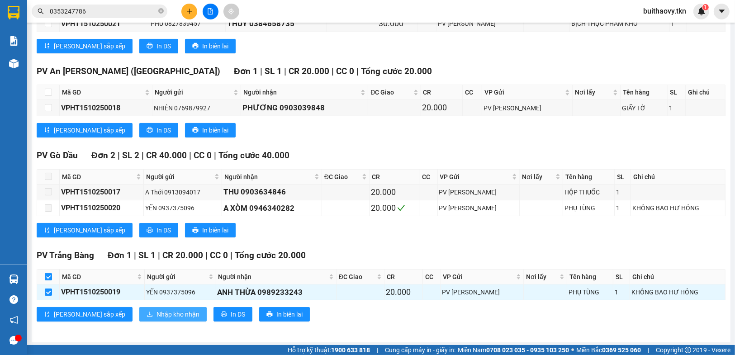
click at [156, 317] on span "Nhập kho nhận" at bounding box center [177, 314] width 43 height 10
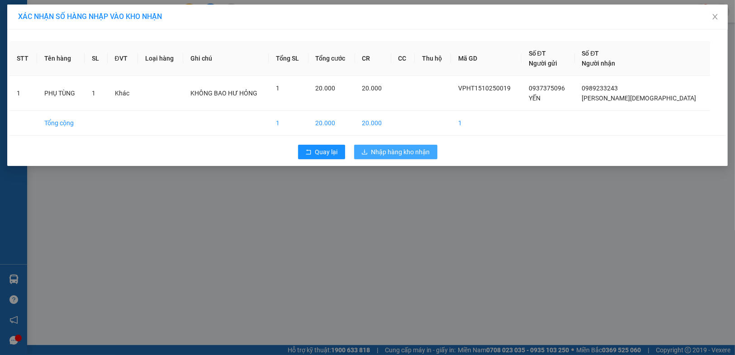
click at [405, 150] on span "Nhập hàng kho nhận" at bounding box center [400, 152] width 59 height 10
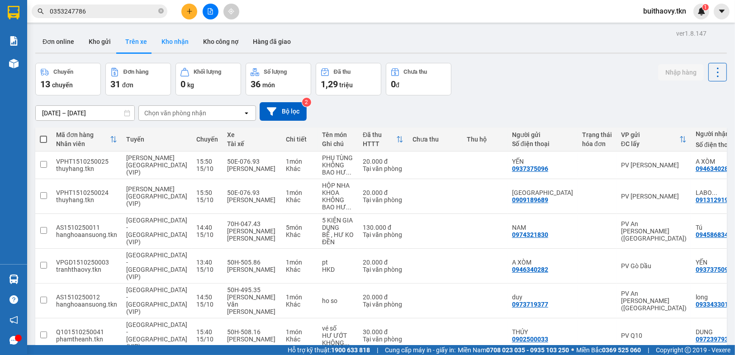
click at [181, 38] on button "Kho nhận" at bounding box center [175, 42] width 42 height 22
type input "[DATE] – [DATE]"
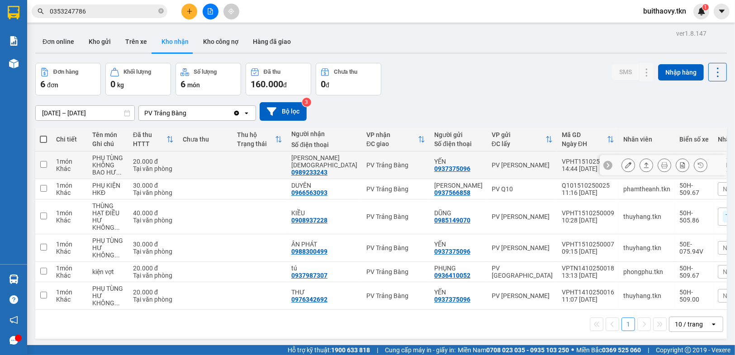
click at [42, 163] on input "checkbox" at bounding box center [43, 164] width 7 height 7
checkbox input "true"
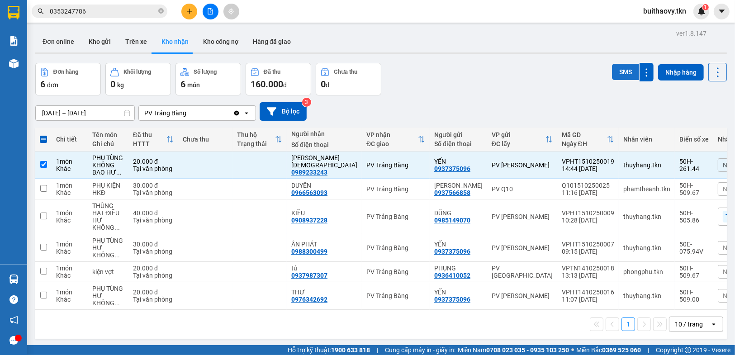
click at [616, 66] on button "SMS" at bounding box center [625, 72] width 27 height 16
click at [645, 70] on button at bounding box center [646, 72] width 14 height 19
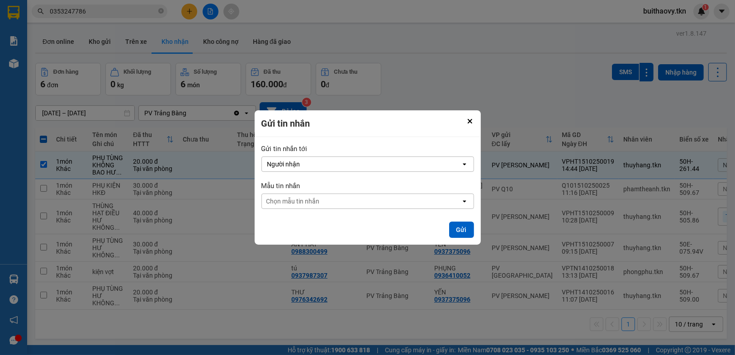
click at [459, 200] on div "Chọn mẫu tin nhắn" at bounding box center [361, 201] width 199 height 14
click at [465, 202] on icon "open" at bounding box center [464, 201] width 7 height 7
click at [469, 201] on div "open" at bounding box center [467, 201] width 13 height 14
click at [543, 110] on div at bounding box center [367, 177] width 735 height 355
click at [462, 163] on icon "open" at bounding box center [464, 164] width 7 height 7
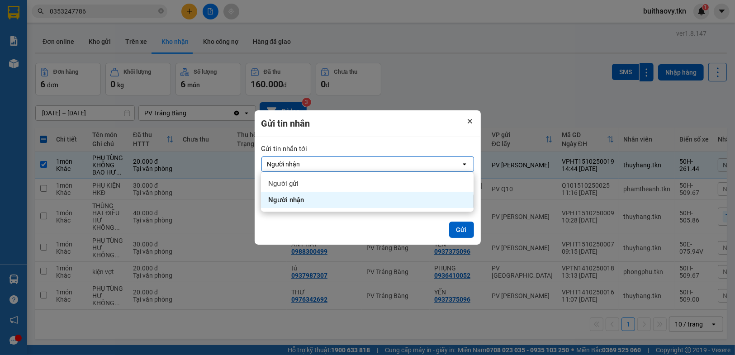
click at [466, 121] on button "Close" at bounding box center [469, 121] width 11 height 11
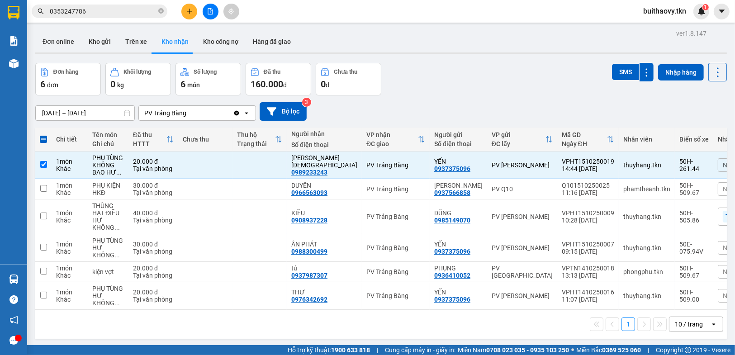
click at [42, 138] on span at bounding box center [43, 139] width 7 height 7
click at [43, 135] on input "checkbox" at bounding box center [43, 135] width 0 height 0
checkbox input "true"
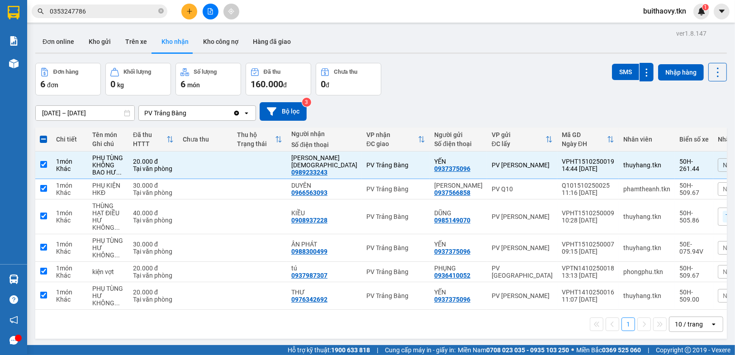
checkbox input "true"
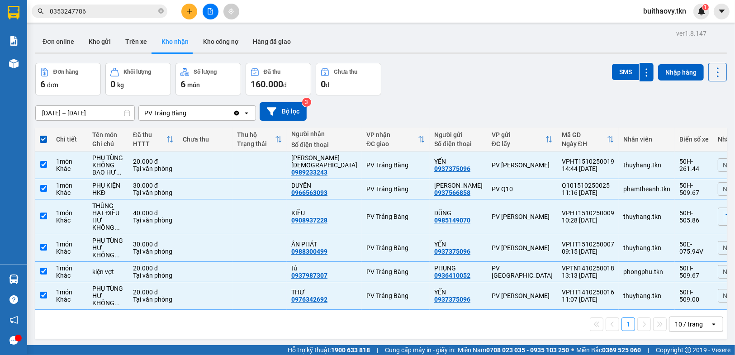
click at [44, 139] on span at bounding box center [43, 139] width 7 height 7
click at [43, 135] on input "checkbox" at bounding box center [43, 135] width 0 height 0
checkbox input "false"
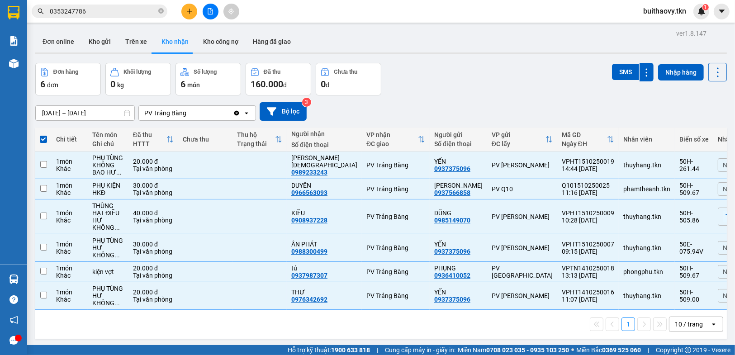
checkbox input "false"
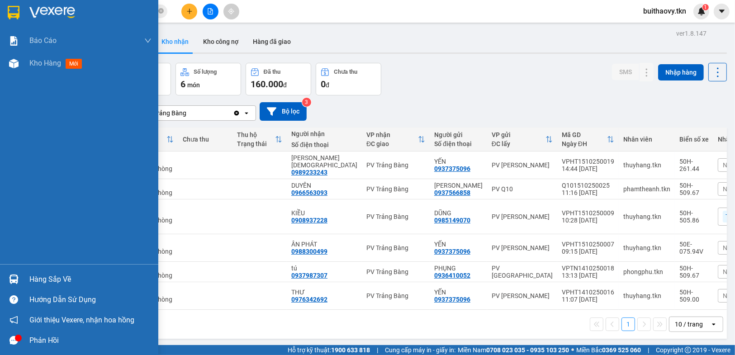
click at [9, 6] on img at bounding box center [14, 13] width 12 height 14
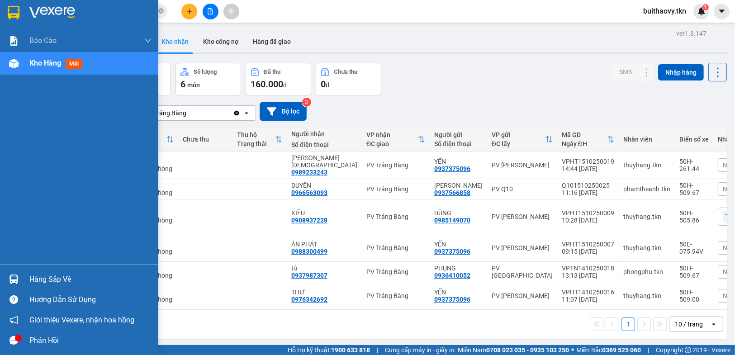
click at [48, 281] on div "Hàng sắp về" at bounding box center [90, 280] width 122 height 14
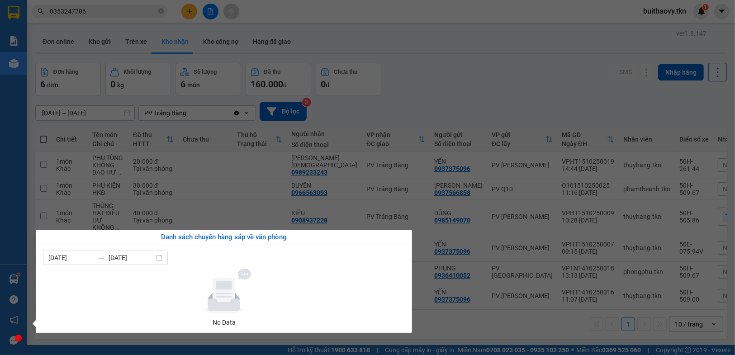
click at [440, 64] on section "Kết quả [PERSON_NAME] ( 41 ) Bộ lọc Mã ĐH Trạng thái Món hàng Thu hộ Tổng [PERS…" at bounding box center [367, 177] width 735 height 355
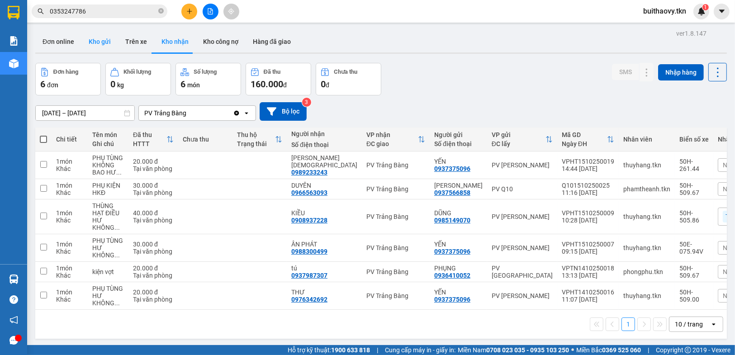
click at [101, 43] on button "Kho gửi" at bounding box center [99, 42] width 37 height 22
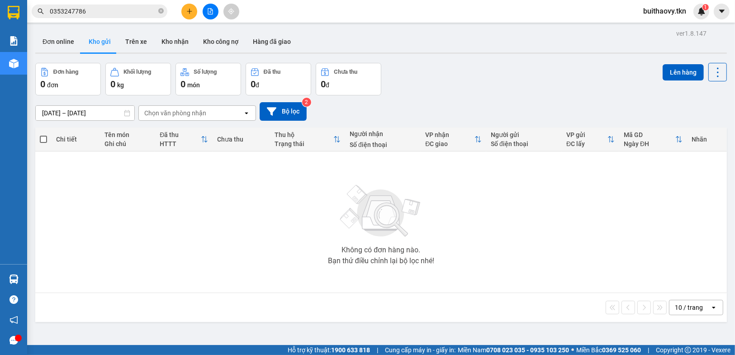
click at [185, 115] on div "Chọn văn phòng nhận" at bounding box center [175, 113] width 62 height 9
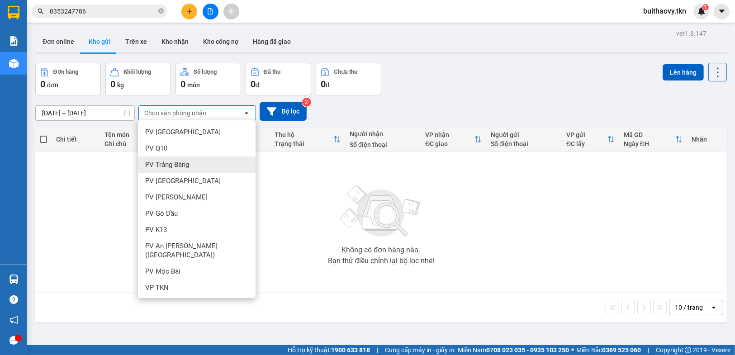
click at [452, 73] on div "Đơn hàng 0 đơn Khối lượng 0 kg Số lượng 0 món Đã thu 0 đ Chưa thu 0 đ Lên hàng" at bounding box center [381, 79] width 692 height 33
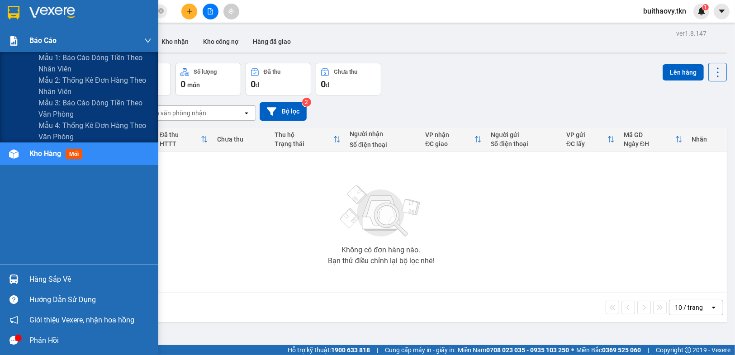
click at [17, 37] on img at bounding box center [13, 40] width 9 height 9
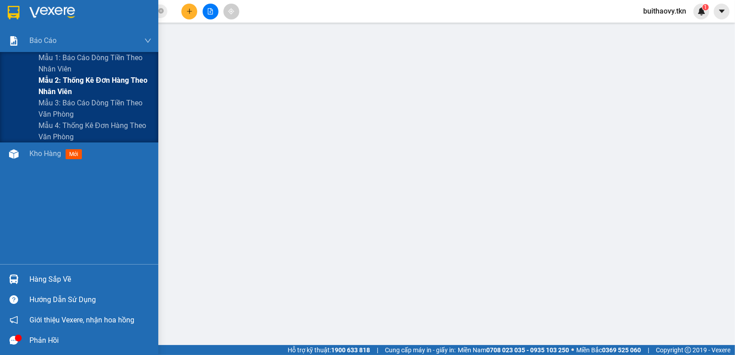
click at [77, 82] on span "Mẫu 2: Thống kê đơn hàng theo nhân viên" at bounding box center [94, 86] width 113 height 23
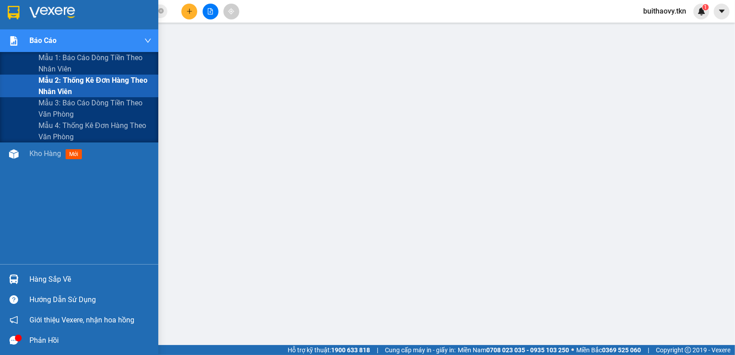
click at [112, 87] on span "Mẫu 2: Thống kê đơn hàng theo nhân viên" at bounding box center [94, 86] width 113 height 23
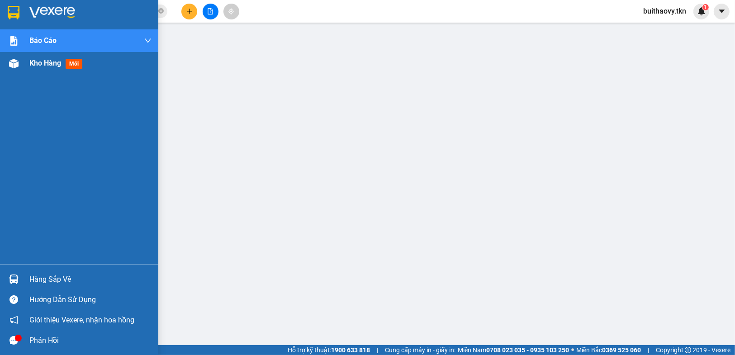
click at [43, 59] on span "Kho hàng" at bounding box center [45, 63] width 32 height 9
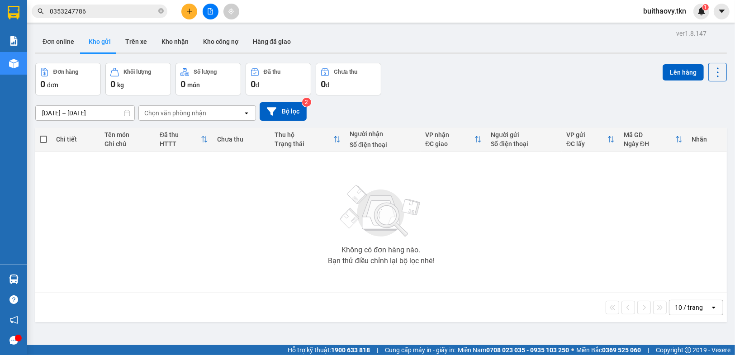
click at [125, 111] on icon at bounding box center [127, 113] width 6 height 6
click at [122, 112] on input "[DATE] – [DATE]" at bounding box center [85, 113] width 99 height 14
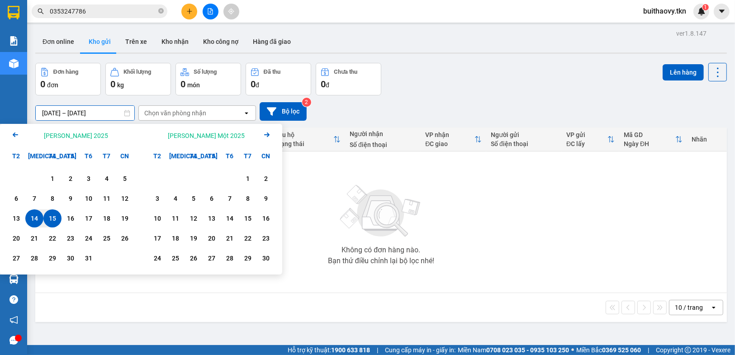
click at [55, 217] on div "15" at bounding box center [52, 218] width 13 height 11
click at [60, 213] on div "15" at bounding box center [52, 218] width 18 height 18
type input "[DATE] – [DATE]"
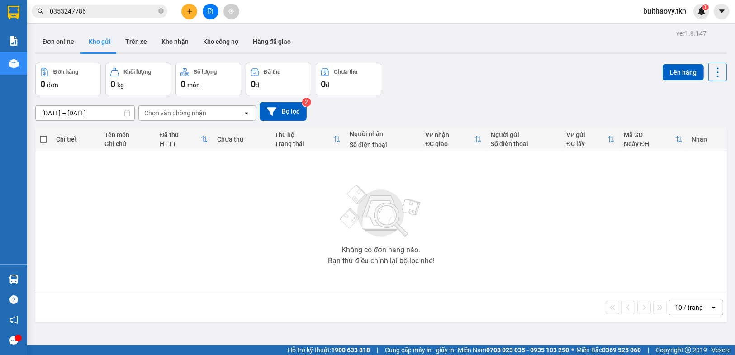
click at [215, 112] on div "Chọn văn phòng nhận" at bounding box center [191, 113] width 104 height 14
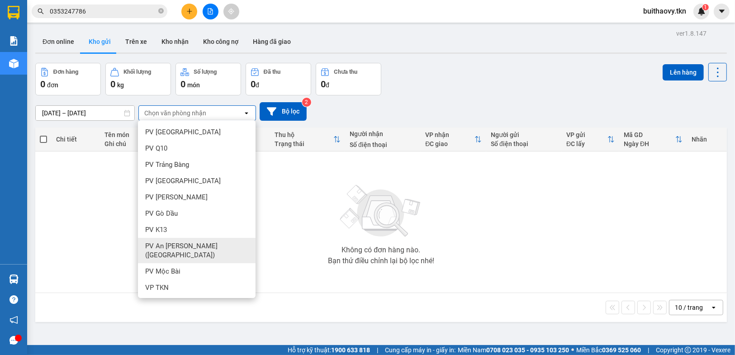
click at [218, 247] on span "PV An [PERSON_NAME] ([GEOGRAPHIC_DATA])" at bounding box center [198, 251] width 107 height 18
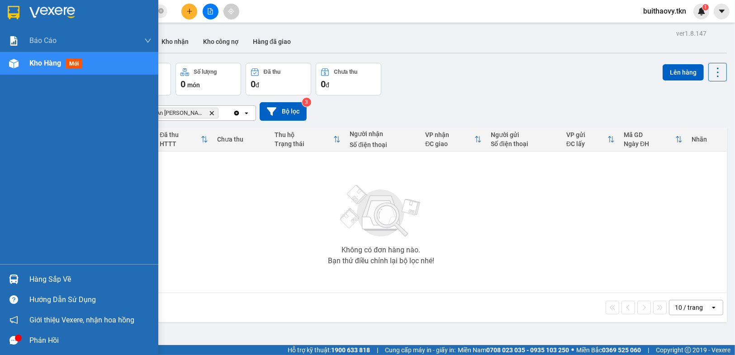
click at [9, 9] on img at bounding box center [14, 13] width 12 height 14
click at [13, 12] on img at bounding box center [14, 13] width 12 height 14
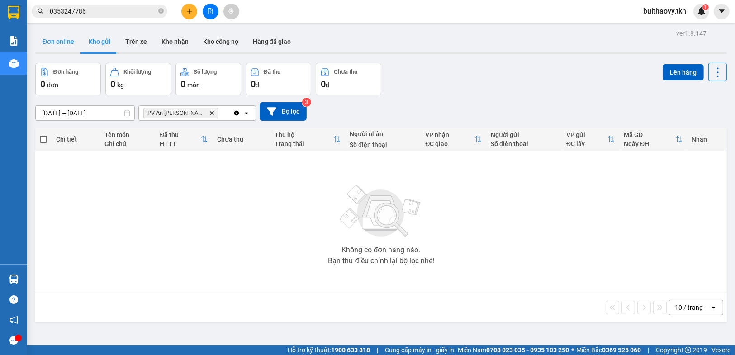
click at [69, 39] on button "Đơn online" at bounding box center [58, 42] width 46 height 22
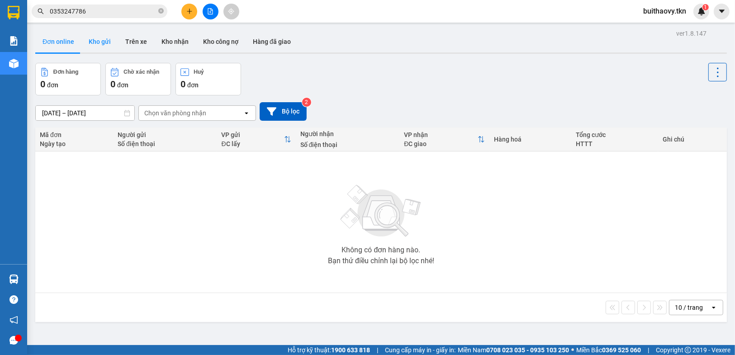
click at [94, 41] on button "Kho gửi" at bounding box center [99, 42] width 37 height 22
type input "[DATE] – [DATE]"
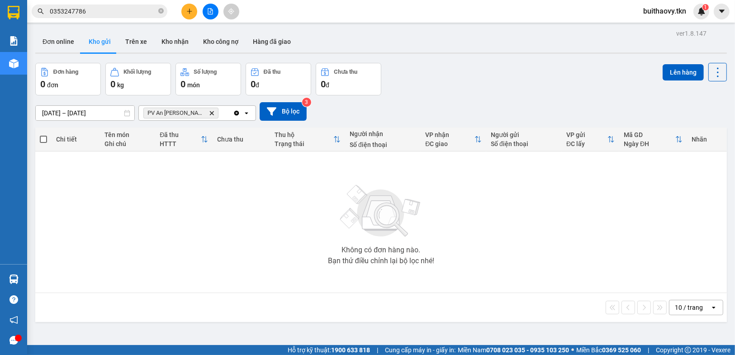
click at [210, 111] on icon "PV An Sương (Hàng Hóa), close by backspace" at bounding box center [212, 113] width 4 height 4
click at [129, 42] on button "Trên xe" at bounding box center [136, 42] width 36 height 22
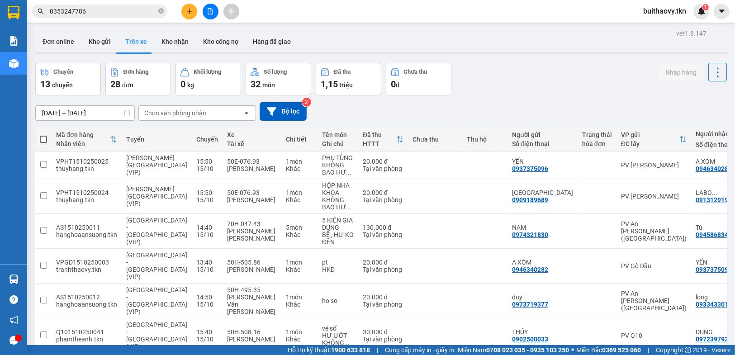
click at [125, 112] on icon at bounding box center [126, 113] width 5 height 6
click at [128, 112] on icon at bounding box center [127, 113] width 6 height 6
click at [127, 114] on icon at bounding box center [127, 113] width 6 height 6
drag, startPoint x: 123, startPoint y: 114, endPoint x: 110, endPoint y: 111, distance: 13.5
click at [113, 111] on input "[DATE] – [DATE]" at bounding box center [85, 113] width 99 height 14
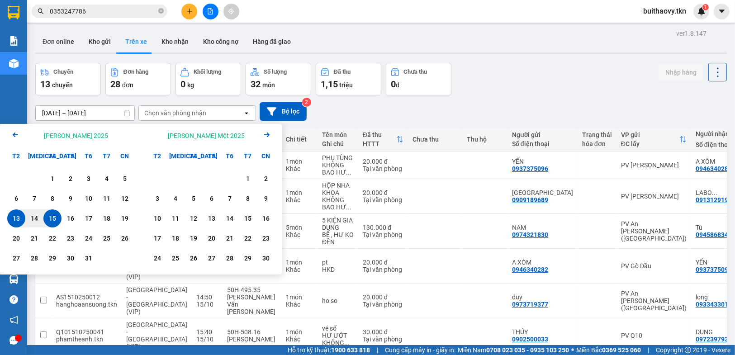
click at [57, 214] on div "15" at bounding box center [52, 218] width 13 height 11
type input "[DATE] – [DATE]"
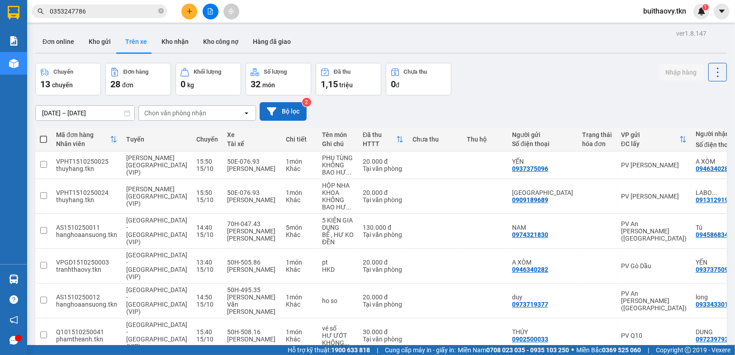
click at [289, 104] on button "Bộ lọc" at bounding box center [283, 111] width 47 height 19
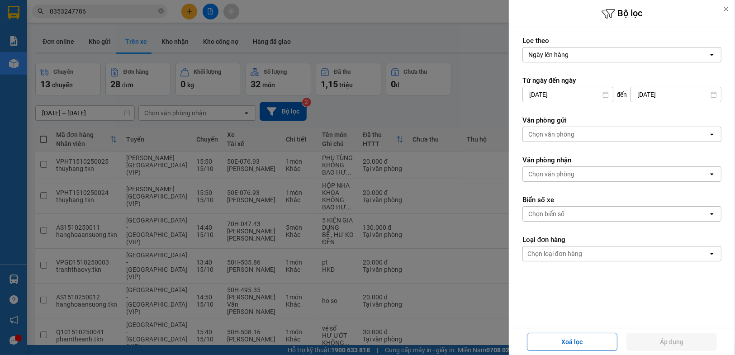
click at [587, 49] on div "Ngày lên hàng" at bounding box center [615, 54] width 185 height 14
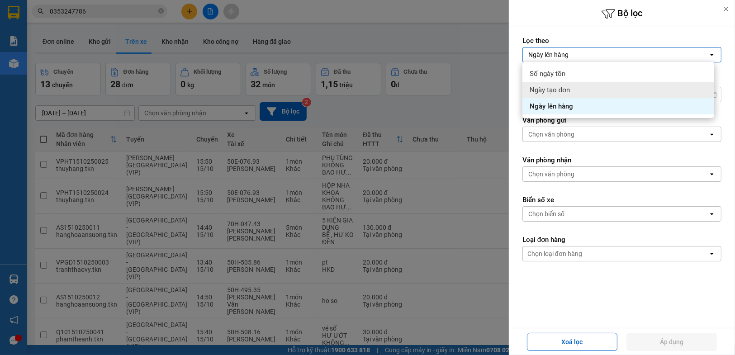
click at [579, 89] on div "Ngày tạo đơn" at bounding box center [618, 90] width 192 height 16
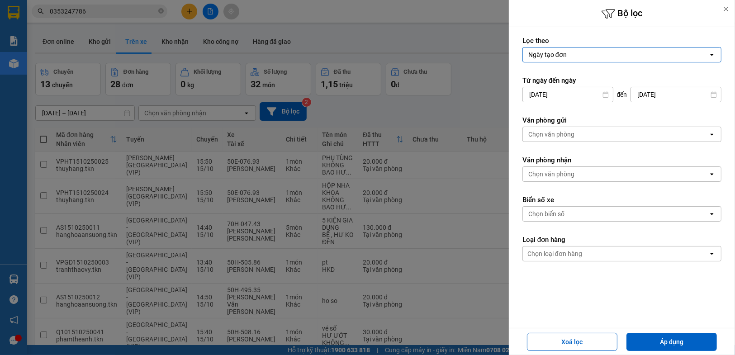
click at [570, 130] on div "Chọn văn phòng" at bounding box center [551, 134] width 46 height 9
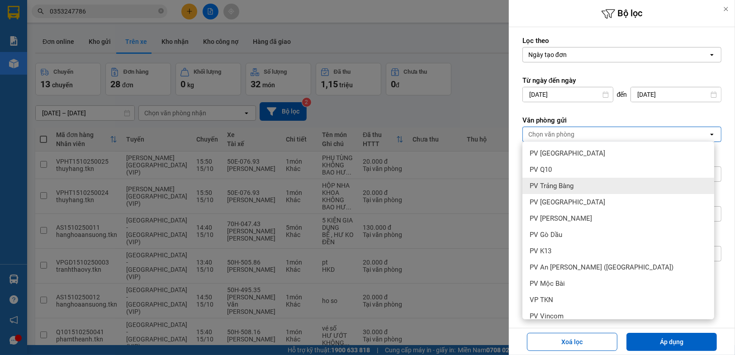
click at [573, 182] on span "PV Trảng Bàng" at bounding box center [552, 185] width 44 height 9
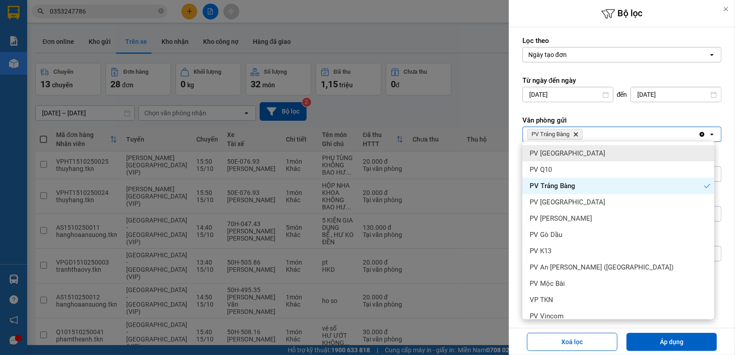
click at [664, 109] on form "Lọc [PERSON_NAME] [PERSON_NAME] open Từ ngày đến ngày [DATE] Press the down arr…" at bounding box center [621, 189] width 199 height 307
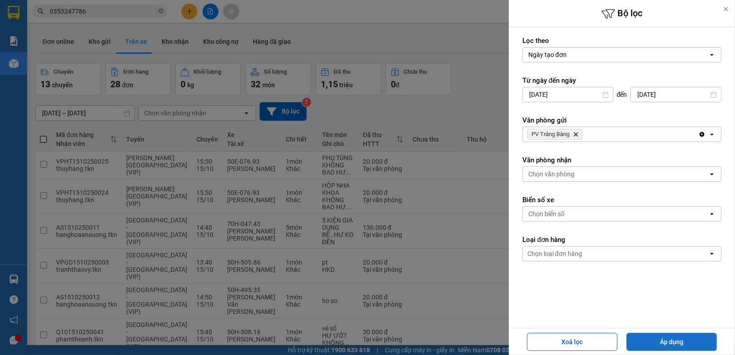
click at [667, 339] on button "Áp dụng" at bounding box center [671, 342] width 90 height 18
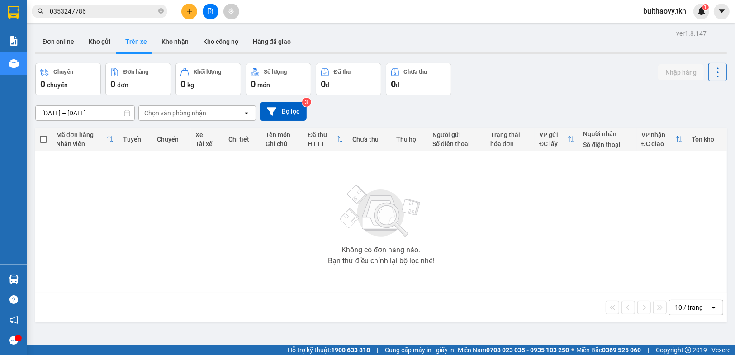
click at [164, 112] on div "Chọn văn phòng nhận" at bounding box center [175, 113] width 62 height 9
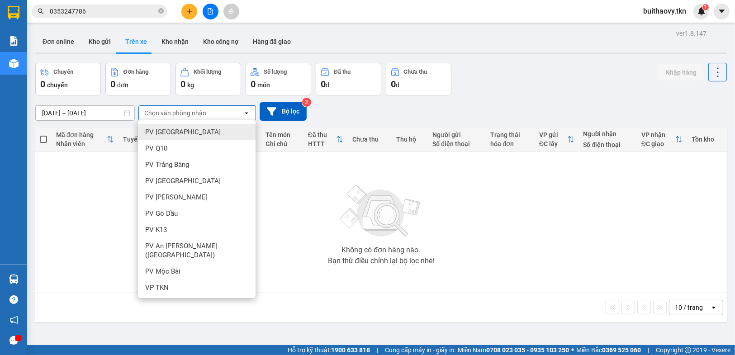
click at [184, 131] on div "PV [GEOGRAPHIC_DATA]" at bounding box center [197, 132] width 118 height 16
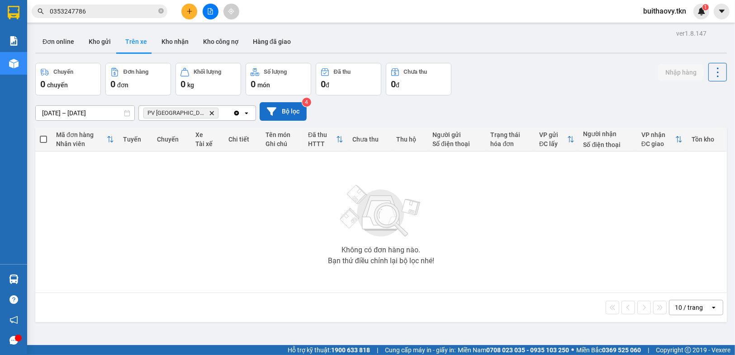
click at [286, 109] on button "Bộ lọc" at bounding box center [283, 111] width 47 height 19
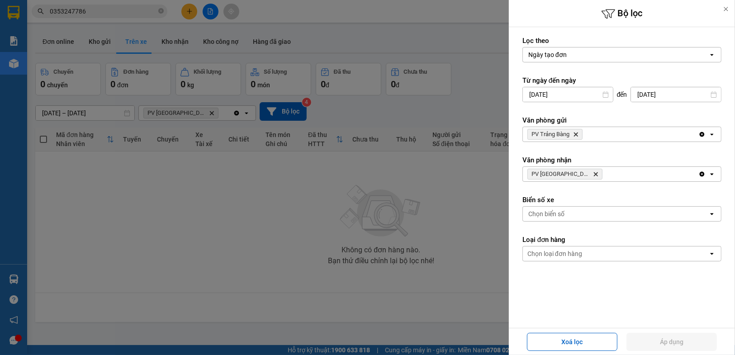
drag, startPoint x: 573, startPoint y: 335, endPoint x: 576, endPoint y: 330, distance: 5.5
click at [576, 330] on div "Xoá lọc Áp dụng" at bounding box center [622, 341] width 226 height 27
click at [575, 338] on button "Xoá lọc" at bounding box center [572, 342] width 90 height 18
type input "[DATE]"
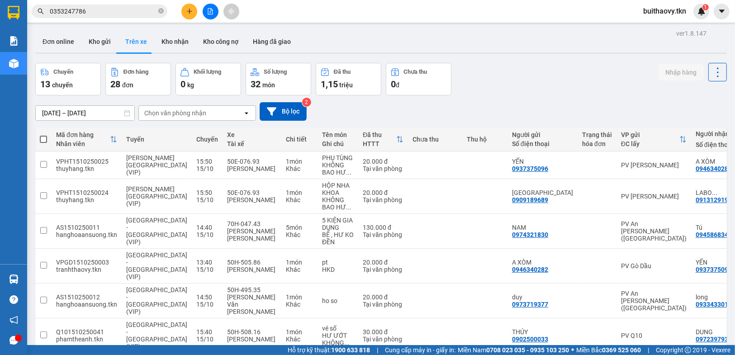
click at [142, 76] on button "Đơn hàng 28 đơn" at bounding box center [138, 79] width 66 height 33
click at [126, 116] on div "ver 1.8.147 Đơn online Kho gửi Trên xe Kho [PERSON_NAME] công nợ Hàng đã giao C…" at bounding box center [381, 268] width 699 height 483
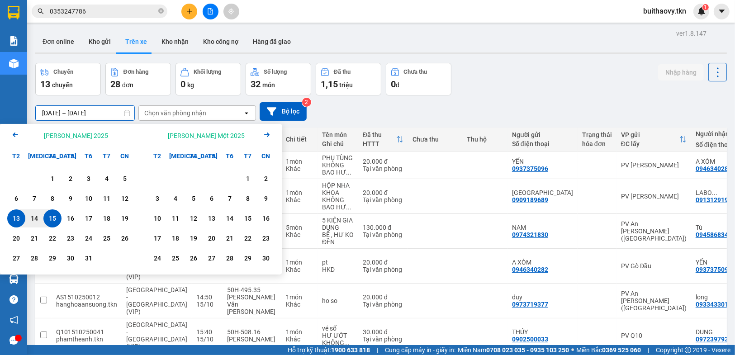
click at [46, 217] on div "15" at bounding box center [52, 218] width 13 height 11
click at [54, 217] on div "15" at bounding box center [52, 218] width 13 height 11
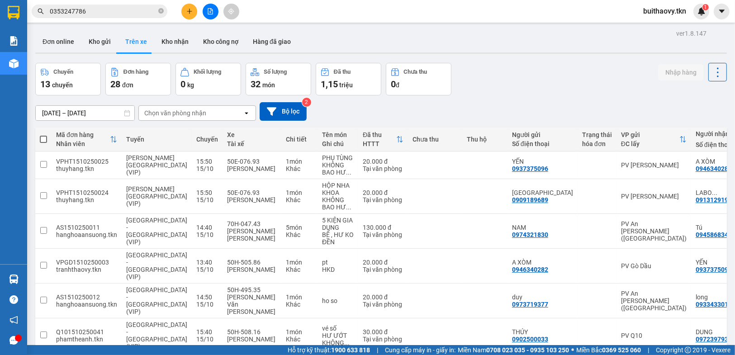
click at [179, 115] on div "Chọn văn phòng nhận" at bounding box center [175, 113] width 62 height 9
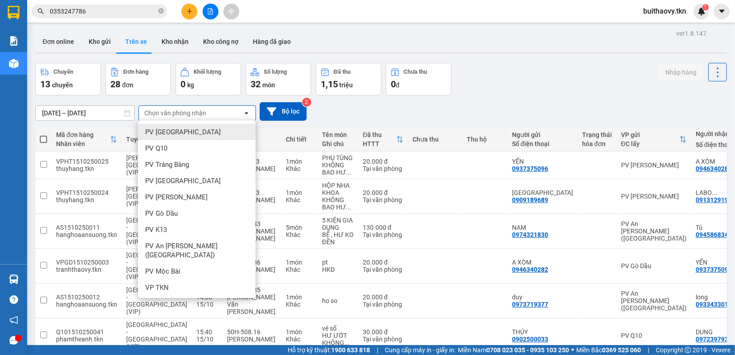
click at [414, 123] on div "[DATE] – [DATE] Press the down arrow key to interact with the calendar and sele…" at bounding box center [381, 111] width 692 height 32
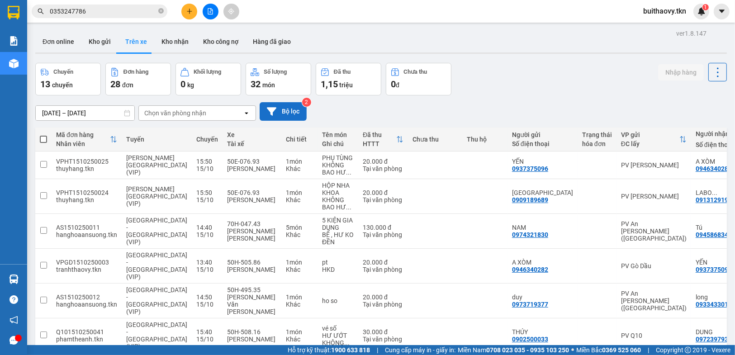
click at [282, 109] on button "Bộ lọc" at bounding box center [283, 111] width 47 height 19
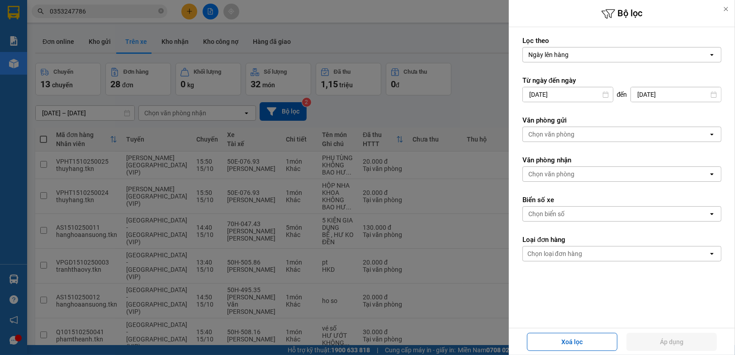
click at [563, 136] on div "Chọn văn phòng" at bounding box center [551, 134] width 46 height 9
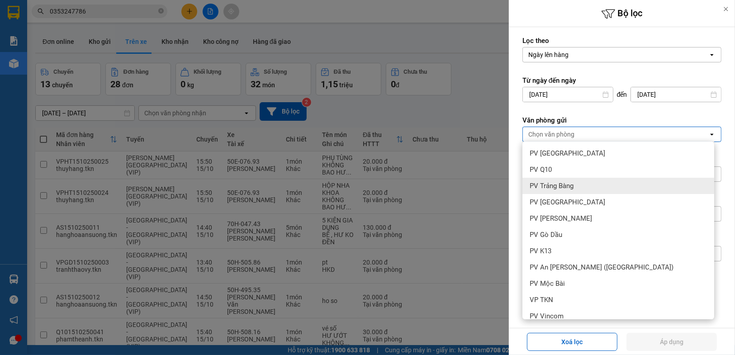
click at [550, 184] on span "PV Trảng Bàng" at bounding box center [552, 185] width 44 height 9
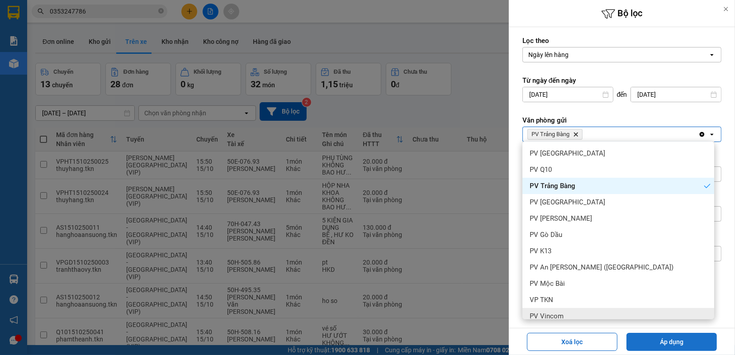
click at [664, 347] on button "Áp dụng" at bounding box center [671, 342] width 90 height 18
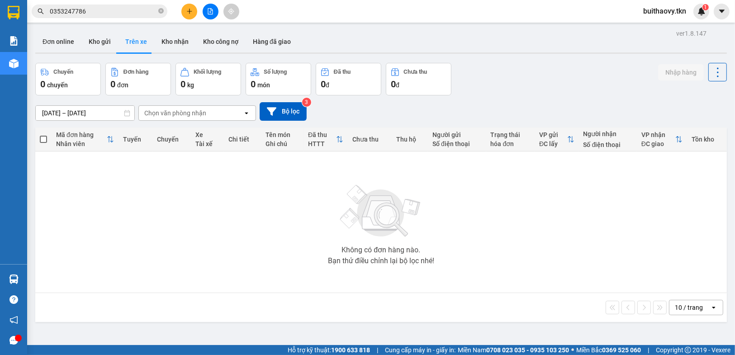
click at [196, 110] on div "Chọn văn phòng nhận" at bounding box center [175, 113] width 62 height 9
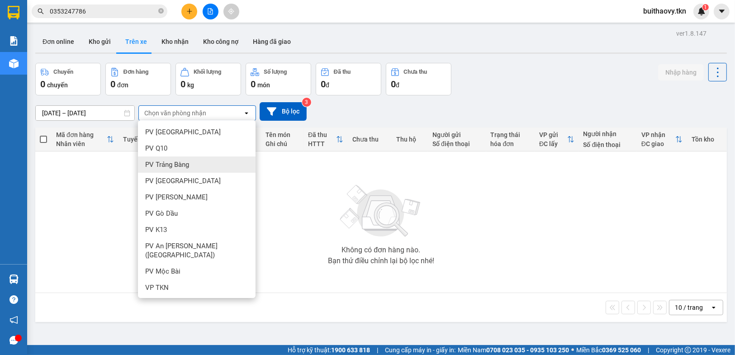
click at [187, 166] on span "PV Trảng Bàng" at bounding box center [167, 164] width 44 height 9
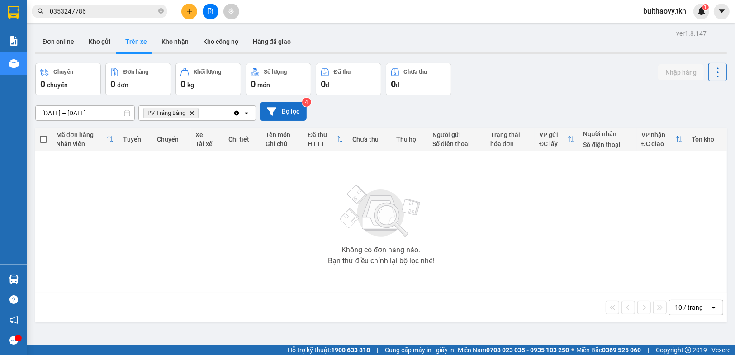
click at [277, 107] on button "Bộ lọc" at bounding box center [283, 111] width 47 height 19
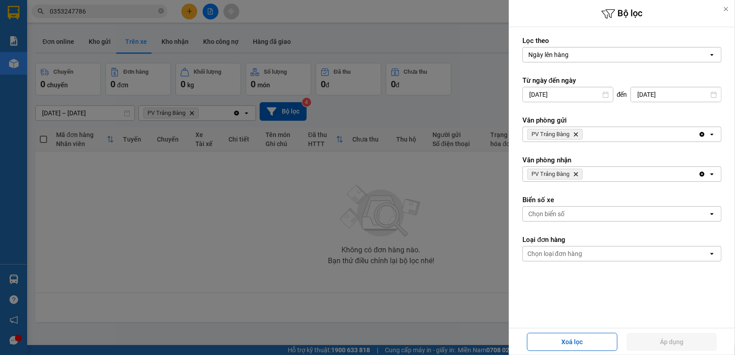
click at [574, 133] on icon "PV Trảng Bàng, close by backspace" at bounding box center [576, 135] width 4 height 4
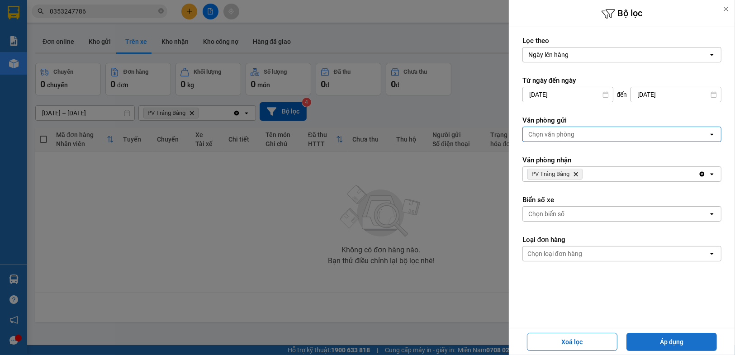
drag, startPoint x: 678, startPoint y: 339, endPoint x: 667, endPoint y: 336, distance: 11.5
click at [676, 337] on button "Áp dụng" at bounding box center [671, 342] width 90 height 18
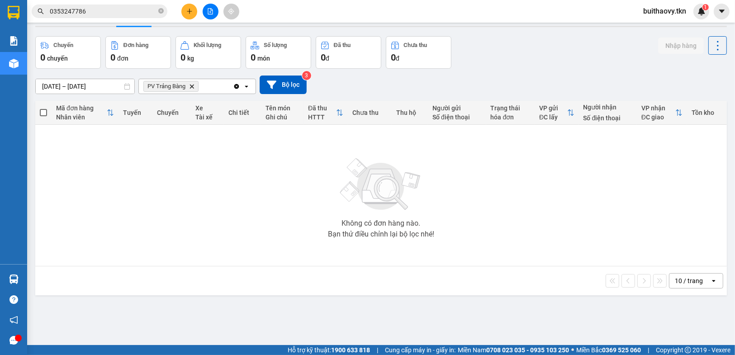
scroll to position [42, 0]
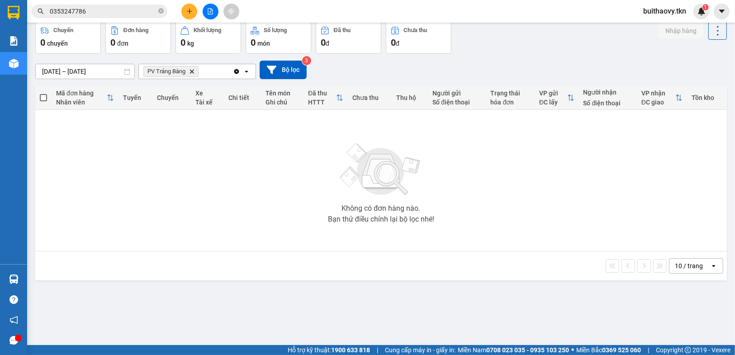
click at [235, 69] on icon "Clear all" at bounding box center [236, 71] width 5 height 5
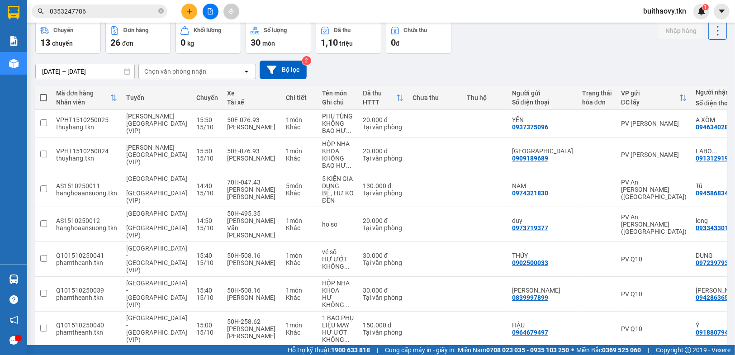
scroll to position [0, 0]
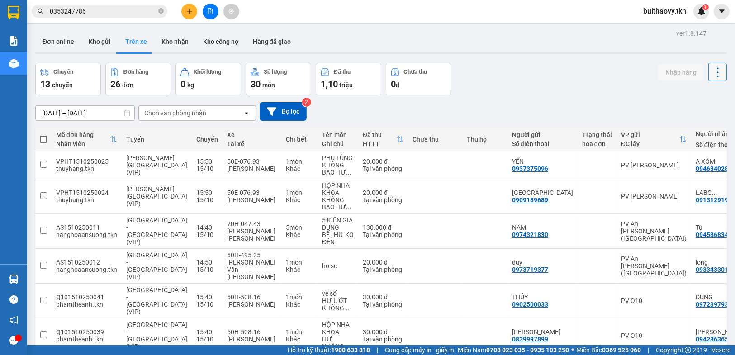
click at [713, 69] on icon at bounding box center [717, 72] width 13 height 13
click at [606, 88] on div "Chuyến 13 chuyến Đơn hàng 26 đơn [PERSON_NAME] 0 kg Số [PERSON_NAME] 30 món Đã …" at bounding box center [381, 79] width 692 height 33
click at [180, 40] on button "Kho nhận" at bounding box center [175, 42] width 42 height 22
type input "[DATE] – [DATE]"
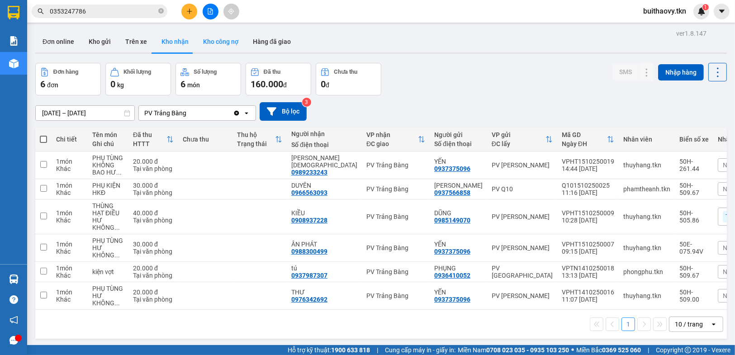
drag, startPoint x: 234, startPoint y: 44, endPoint x: 226, endPoint y: 58, distance: 16.2
click at [233, 43] on button "Kho công nợ" at bounding box center [221, 42] width 50 height 22
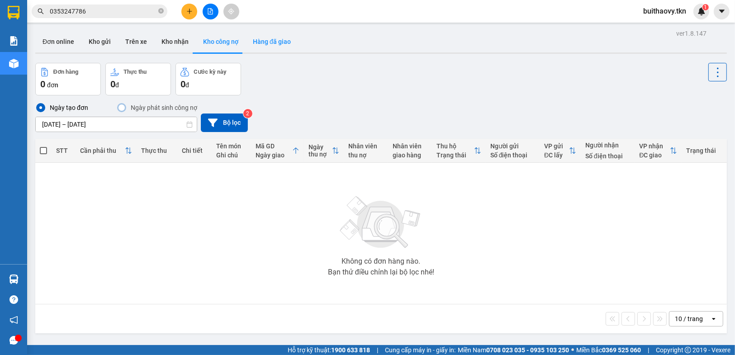
click at [265, 42] on button "Hàng đã giao" at bounding box center [272, 42] width 52 height 22
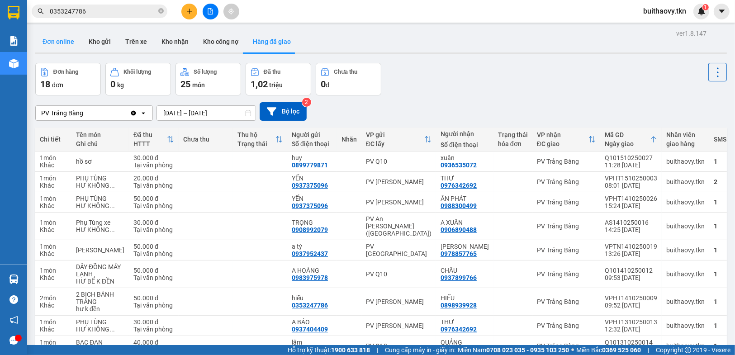
click at [67, 40] on button "Đơn online" at bounding box center [58, 42] width 46 height 22
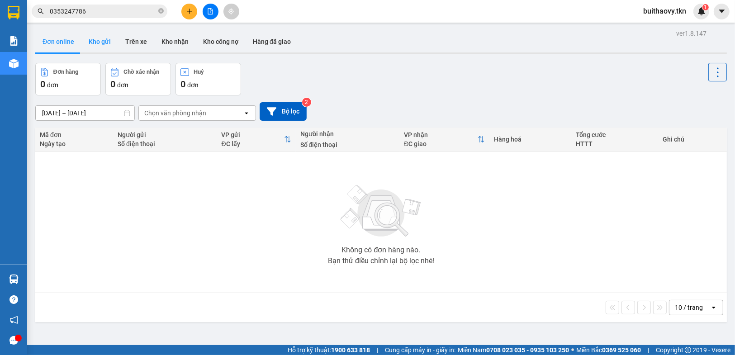
click at [91, 33] on button "Kho gửi" at bounding box center [99, 42] width 37 height 22
type input "[DATE] – [DATE]"
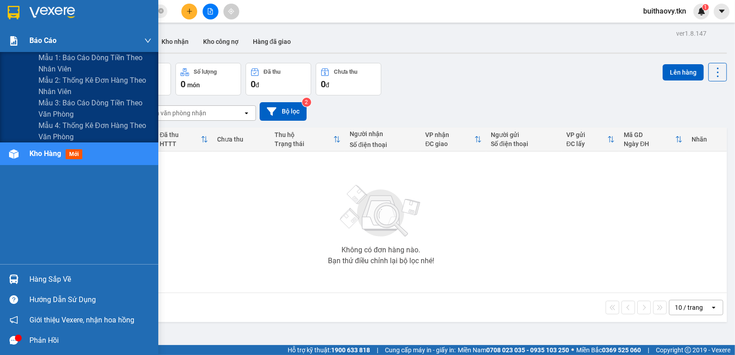
click at [51, 37] on span "Báo cáo" at bounding box center [42, 40] width 27 height 11
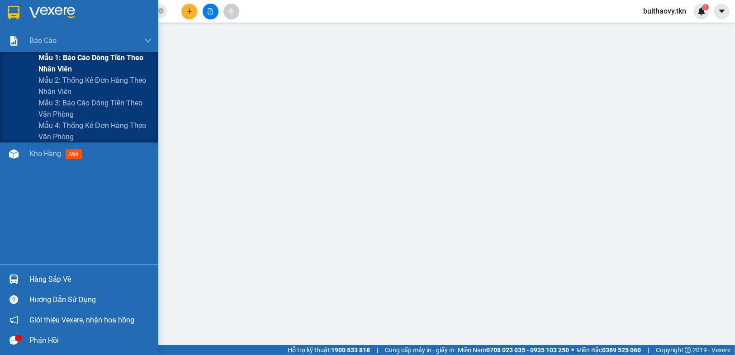
click at [67, 57] on span "Mẫu 1: Báo cáo dòng tiền theo nhân viên" at bounding box center [94, 63] width 113 height 23
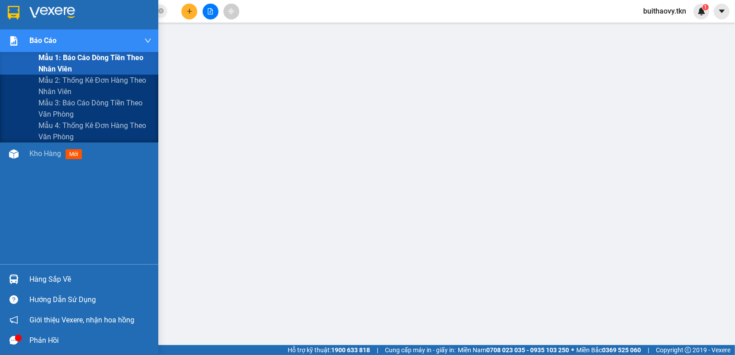
click at [91, 63] on span "Mẫu 1: Báo cáo dòng tiền theo nhân viên" at bounding box center [94, 63] width 113 height 23
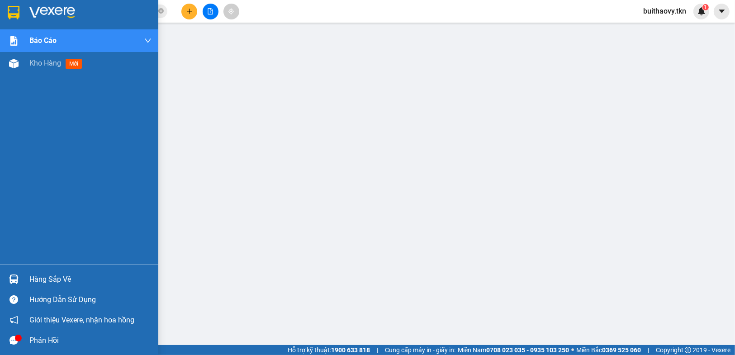
click at [9, 10] on img at bounding box center [14, 13] width 12 height 14
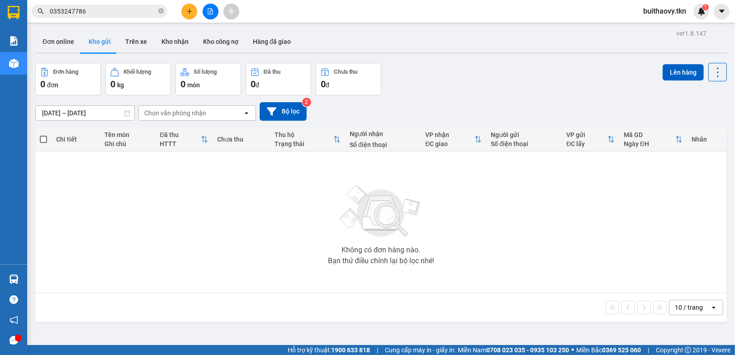
click at [473, 3] on div "Kết quả [PERSON_NAME] ( 41 ) Bộ lọc Mã ĐH Trạng thái Món hàng Thu hộ Tổng [PERS…" at bounding box center [367, 11] width 735 height 23
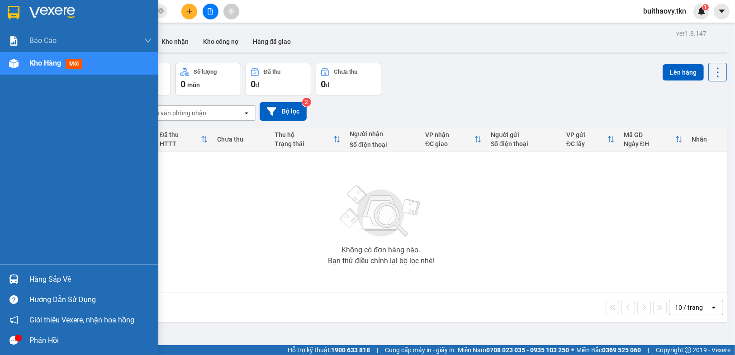
click at [20, 265] on div "Hàng sắp về Hướng dẫn sử dụng Giới thiệu Vexere, nhận hoa hồng Phản hồi" at bounding box center [79, 307] width 158 height 86
click at [18, 270] on div "Hàng sắp về" at bounding box center [79, 279] width 158 height 20
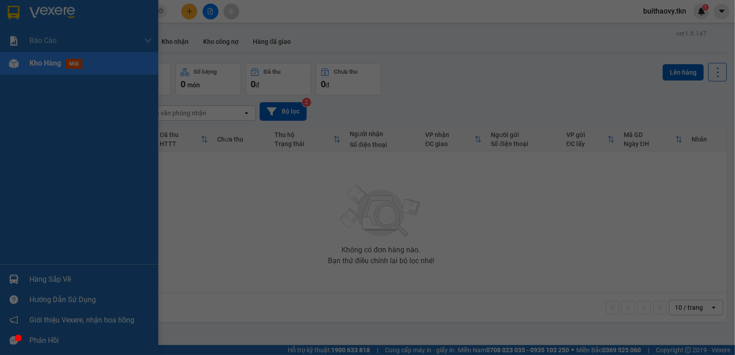
click at [33, 277] on div "Báo cáo Mẫu 1: Báo cáo dòng tiền theo nhân viên Mẫu 2: Thống kê đơn hàng theo n…" at bounding box center [79, 177] width 158 height 355
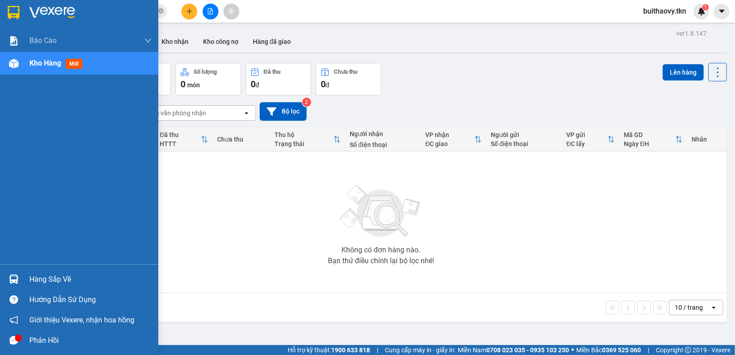
click at [71, 281] on div "Hàng sắp về" at bounding box center [90, 280] width 122 height 14
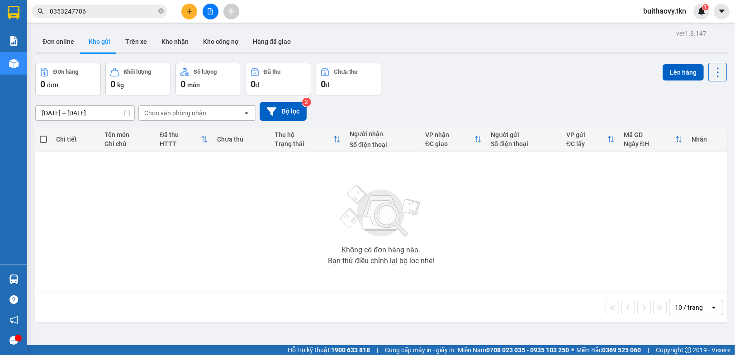
click at [388, 199] on section "Kết quả [PERSON_NAME] ( 41 ) Bộ lọc Mã ĐH Trạng thái Món hàng Thu hộ Tổng [PERS…" at bounding box center [367, 177] width 735 height 355
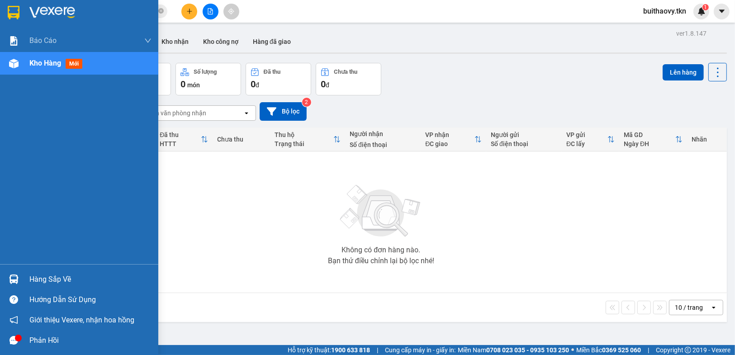
click at [30, 274] on div "Hàng sắp về" at bounding box center [90, 280] width 122 height 14
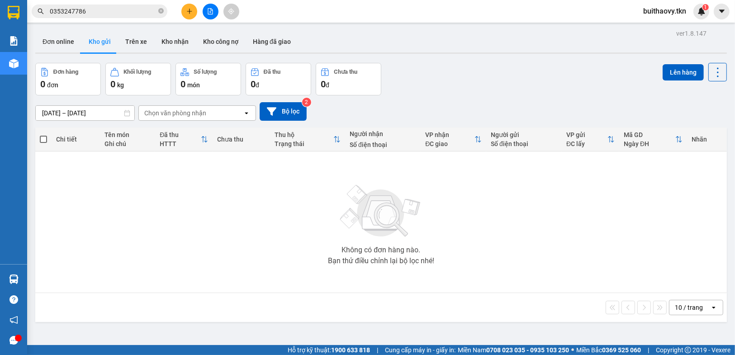
click at [587, 275] on section "Kết quả [PERSON_NAME] ( 41 ) Bộ lọc Mã ĐH Trạng thái Món hàng Thu hộ Tổng [PERS…" at bounding box center [367, 177] width 735 height 355
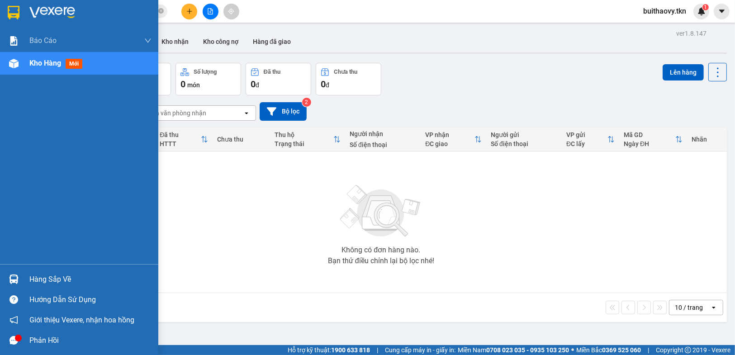
click at [44, 274] on div "Hàng sắp về" at bounding box center [90, 280] width 122 height 14
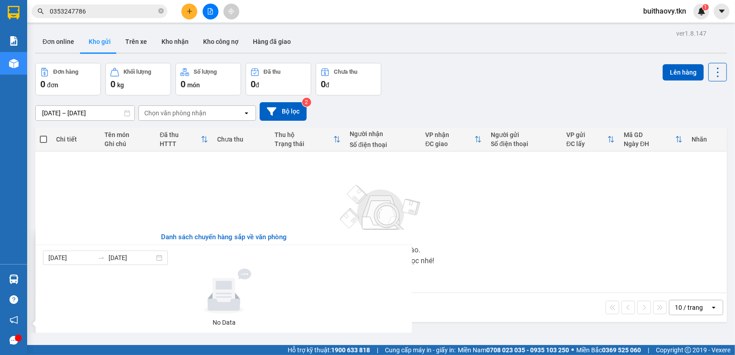
click at [637, 245] on section "Kết quả [PERSON_NAME] ( 41 ) Bộ lọc Mã ĐH Trạng thái Món hàng Thu hộ Tổng [PERS…" at bounding box center [367, 177] width 735 height 355
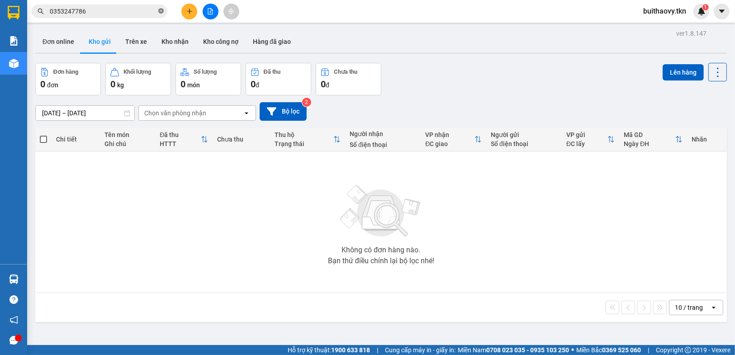
click at [160, 14] on icon "close-circle" at bounding box center [160, 10] width 5 height 5
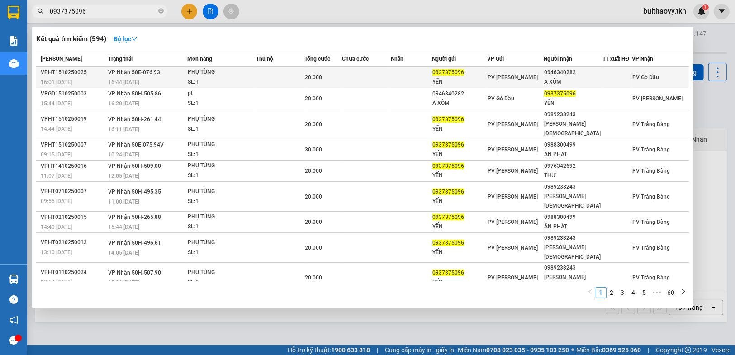
type input "0937375096"
click at [95, 78] on div "16:01 [DATE]" at bounding box center [73, 82] width 65 height 10
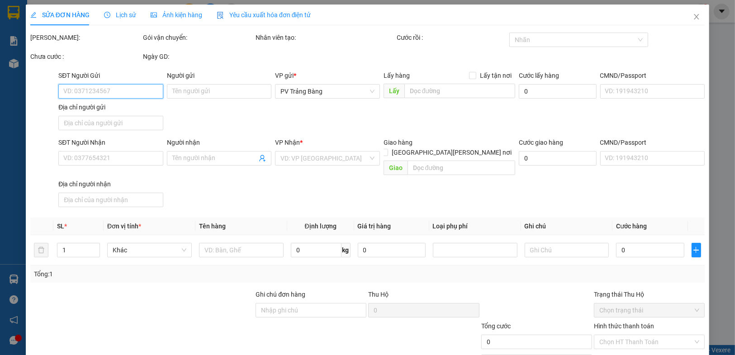
type input "0937375096"
type input "YẾN"
type input "0946340282"
type input "A XÒM"
type input "20.000"
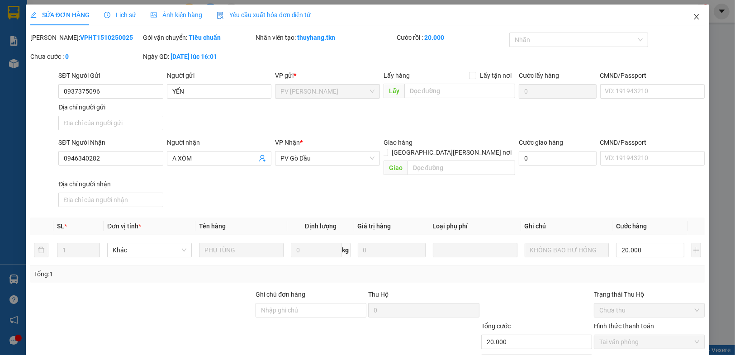
click at [693, 18] on icon "close" at bounding box center [696, 16] width 7 height 7
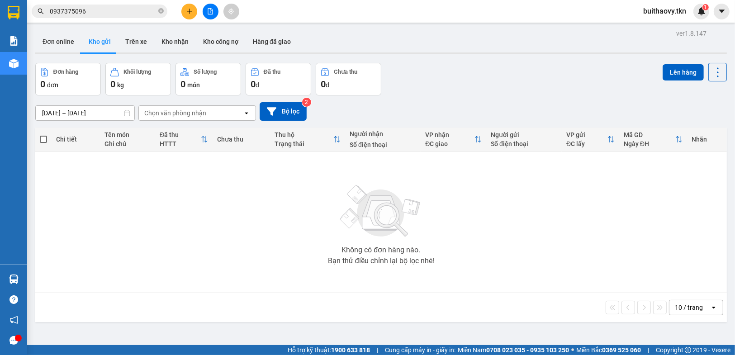
click at [135, 10] on input "0937375096" at bounding box center [103, 11] width 107 height 10
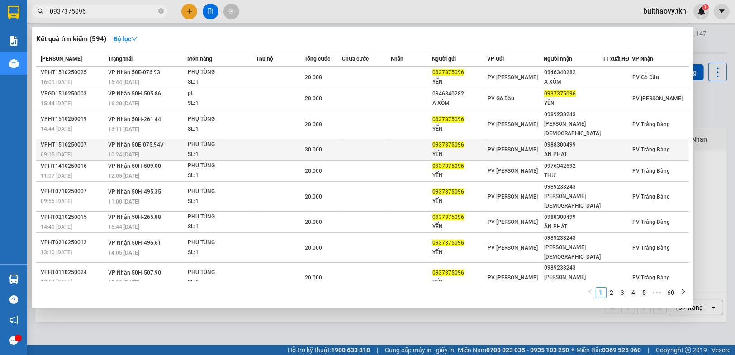
click at [157, 142] on span "VP Nhận 50E-075.94V" at bounding box center [136, 145] width 56 height 6
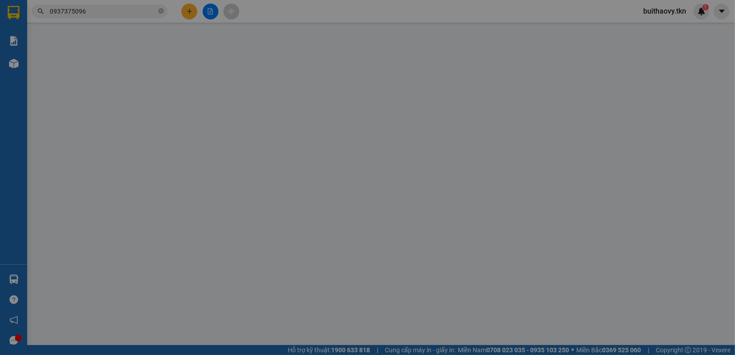
type input "0937375096"
type input "YẾN"
type input "0988300499"
type input "ÂN PHÁT"
type input "30.000"
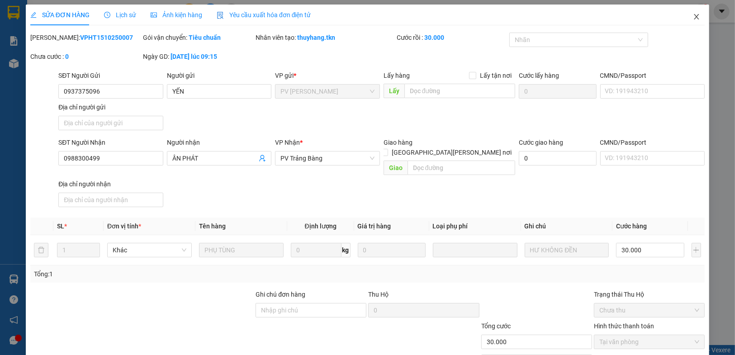
click at [693, 17] on icon "close" at bounding box center [696, 16] width 7 height 7
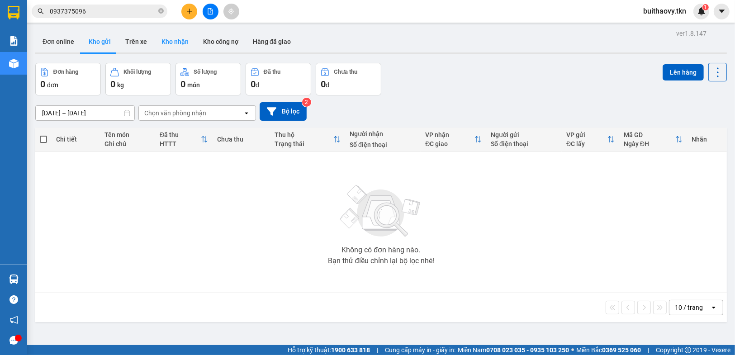
click at [175, 39] on button "Kho nhận" at bounding box center [175, 42] width 42 height 22
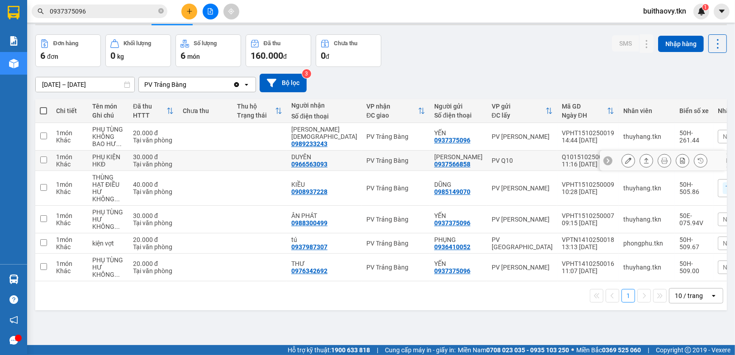
scroll to position [42, 0]
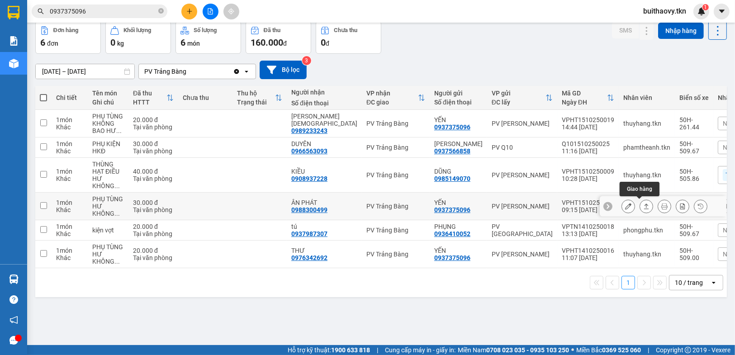
click at [643, 203] on icon at bounding box center [646, 206] width 6 height 6
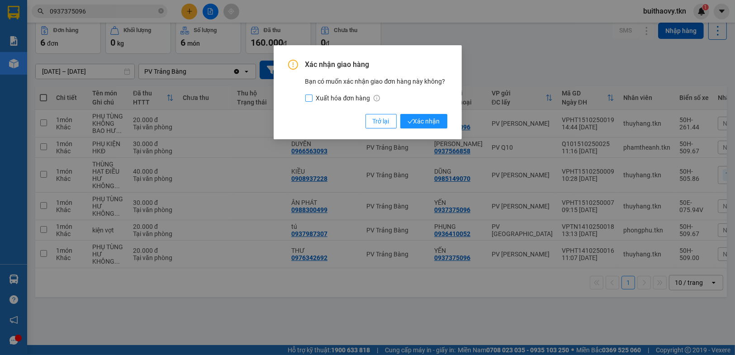
click at [306, 95] on input "Xuất hóa đơn hàng" at bounding box center [308, 98] width 7 height 7
checkbox input "true"
click at [431, 115] on button "Xác nhận" at bounding box center [423, 121] width 47 height 14
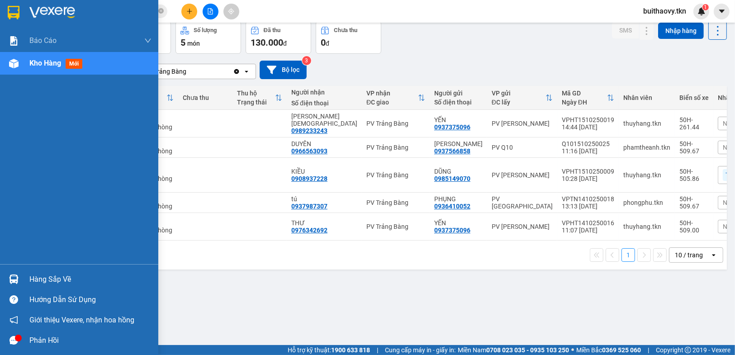
click at [22, 280] on div "Hàng sắp về" at bounding box center [79, 279] width 158 height 20
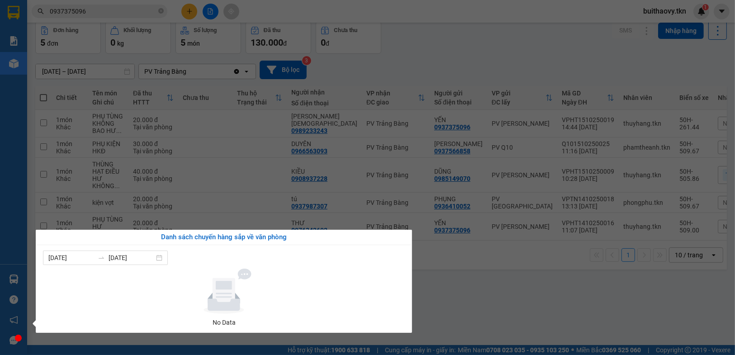
click at [457, 305] on section "Kết quả [PERSON_NAME] ( 594 ) Bộ lọc Mã ĐH Trạng thái Món hàng Thu hộ Tổng [PER…" at bounding box center [367, 177] width 735 height 355
